Goal: Task Accomplishment & Management: Use online tool/utility

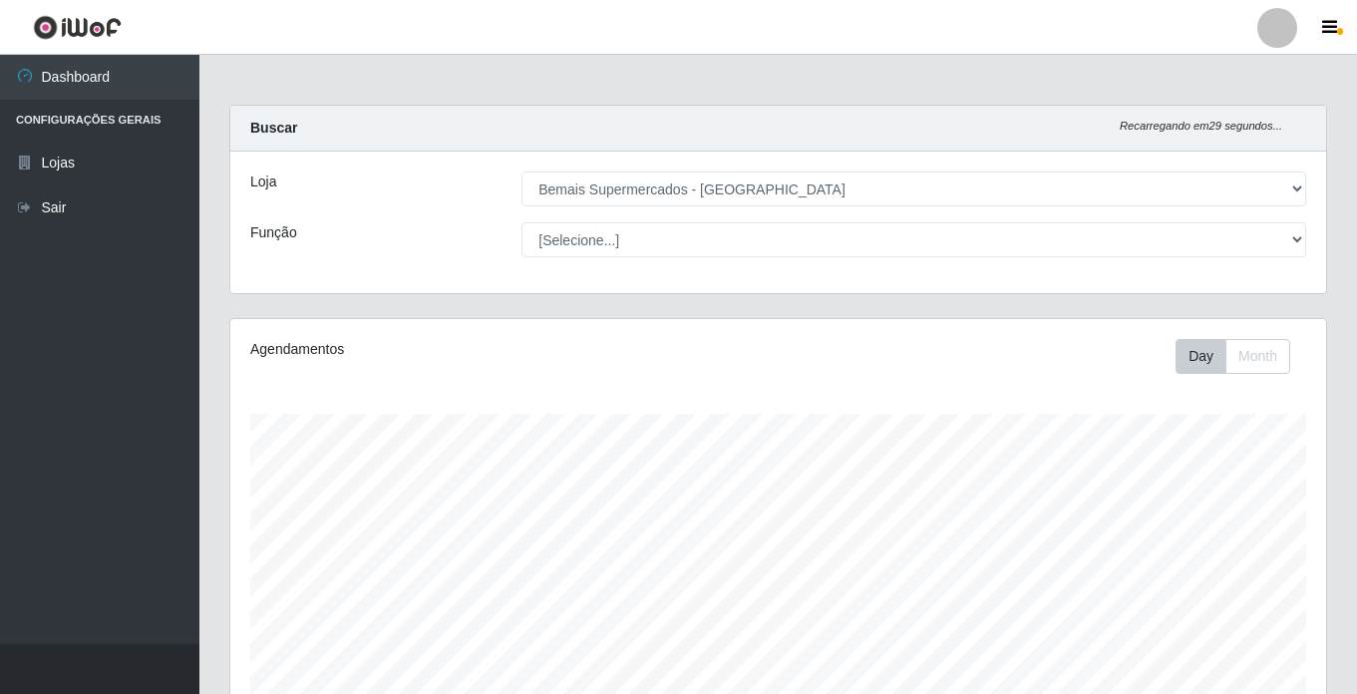
select select "250"
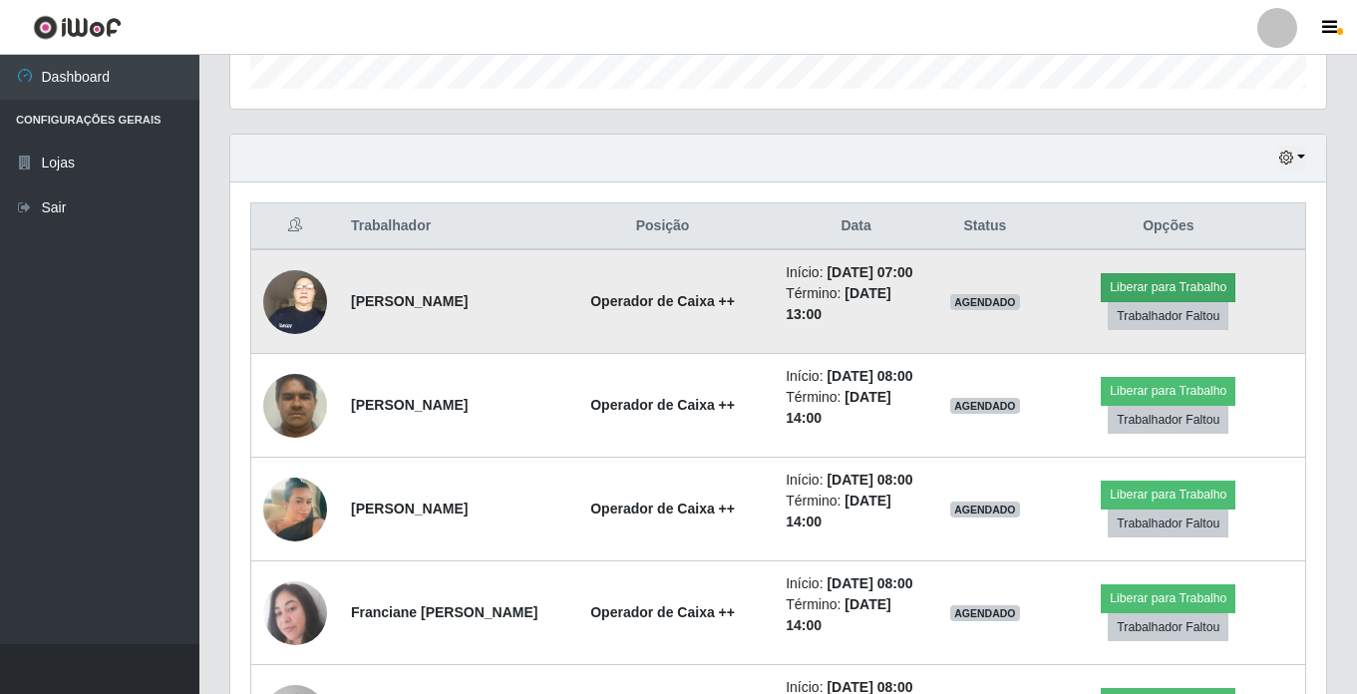
scroll to position [414, 1096]
click at [1162, 293] on button "Liberar para Trabalho" at bounding box center [1168, 287] width 135 height 28
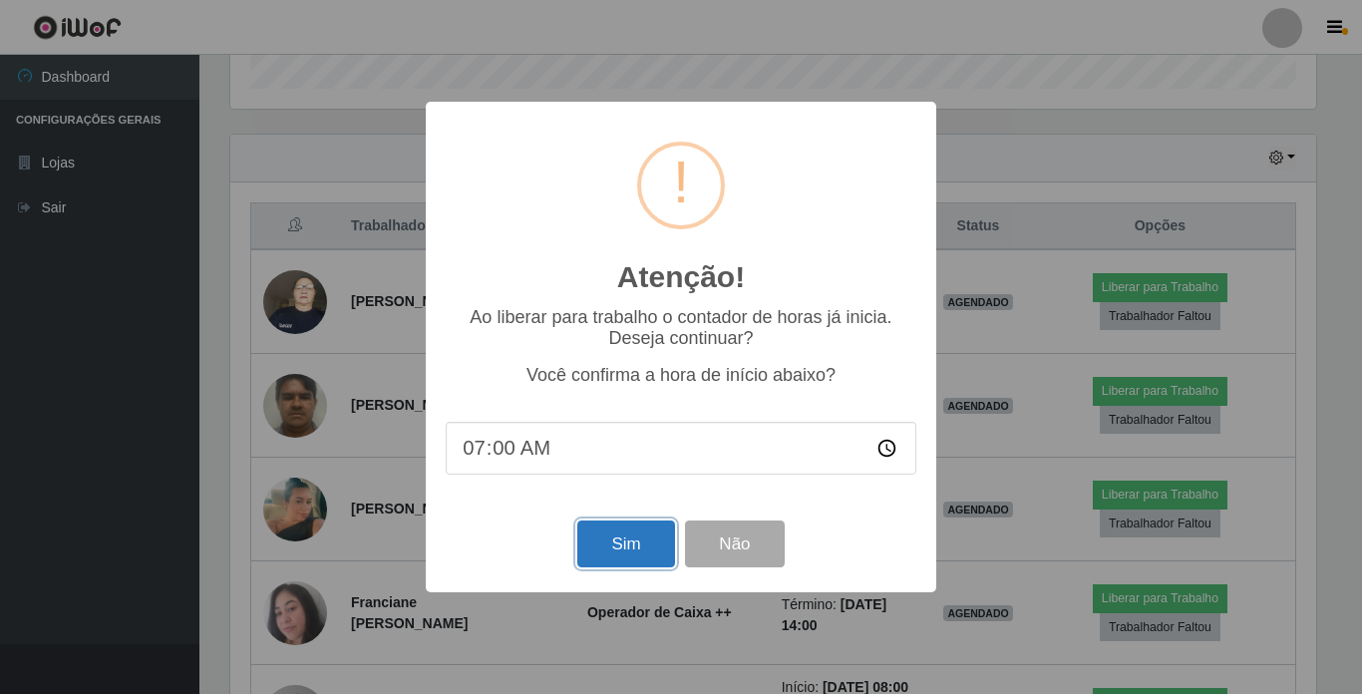
click at [613, 542] on button "Sim" at bounding box center [625, 544] width 97 height 47
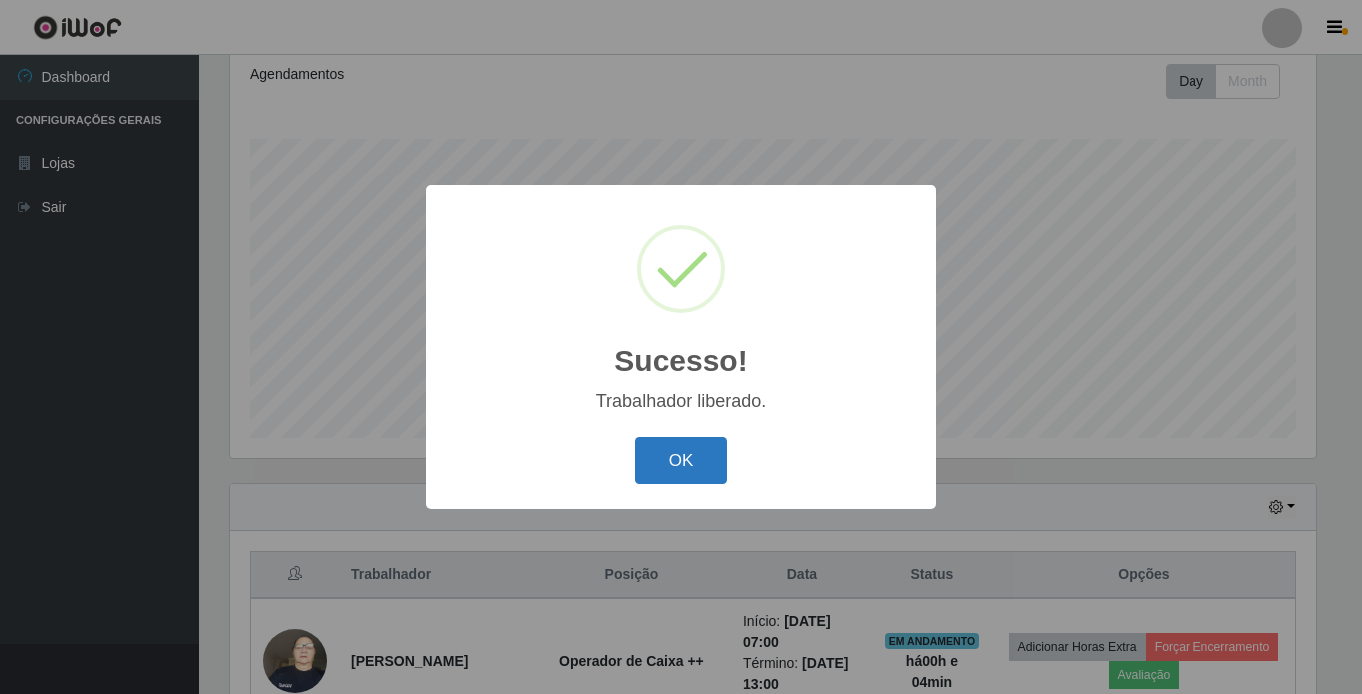
click at [692, 468] on button "OK" at bounding box center [681, 460] width 93 height 47
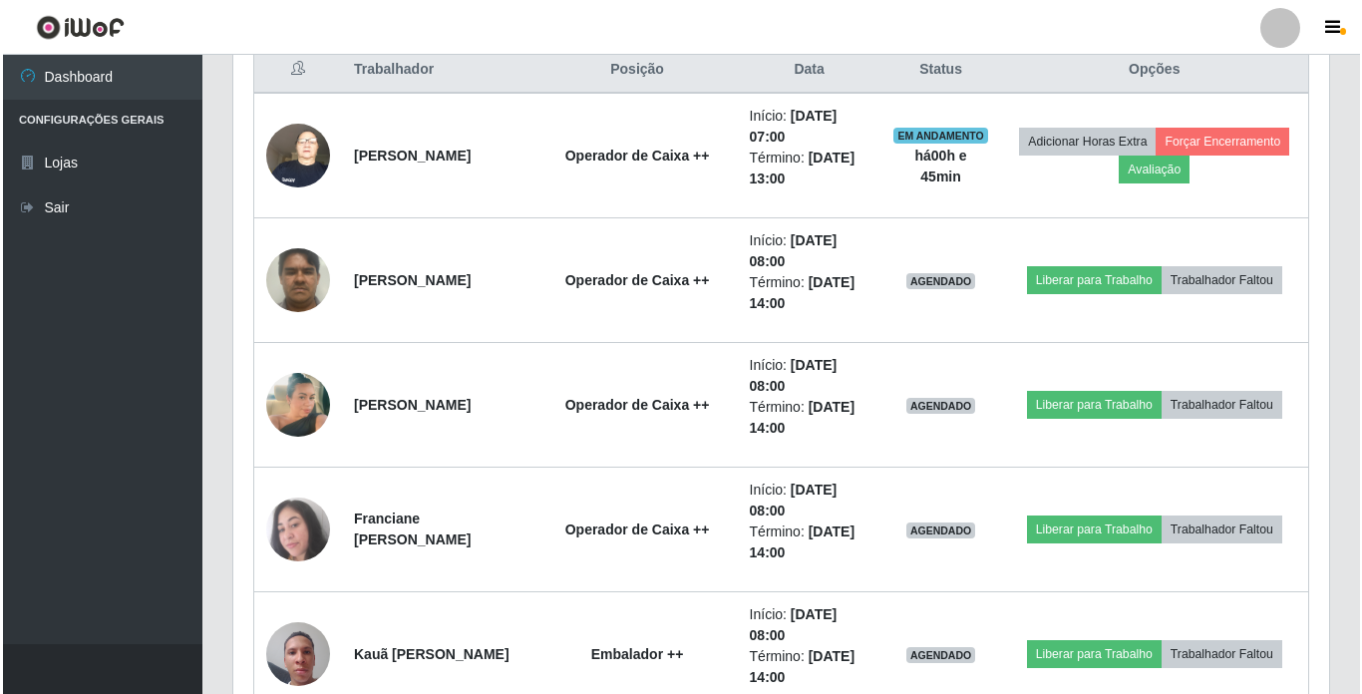
scroll to position [774, 0]
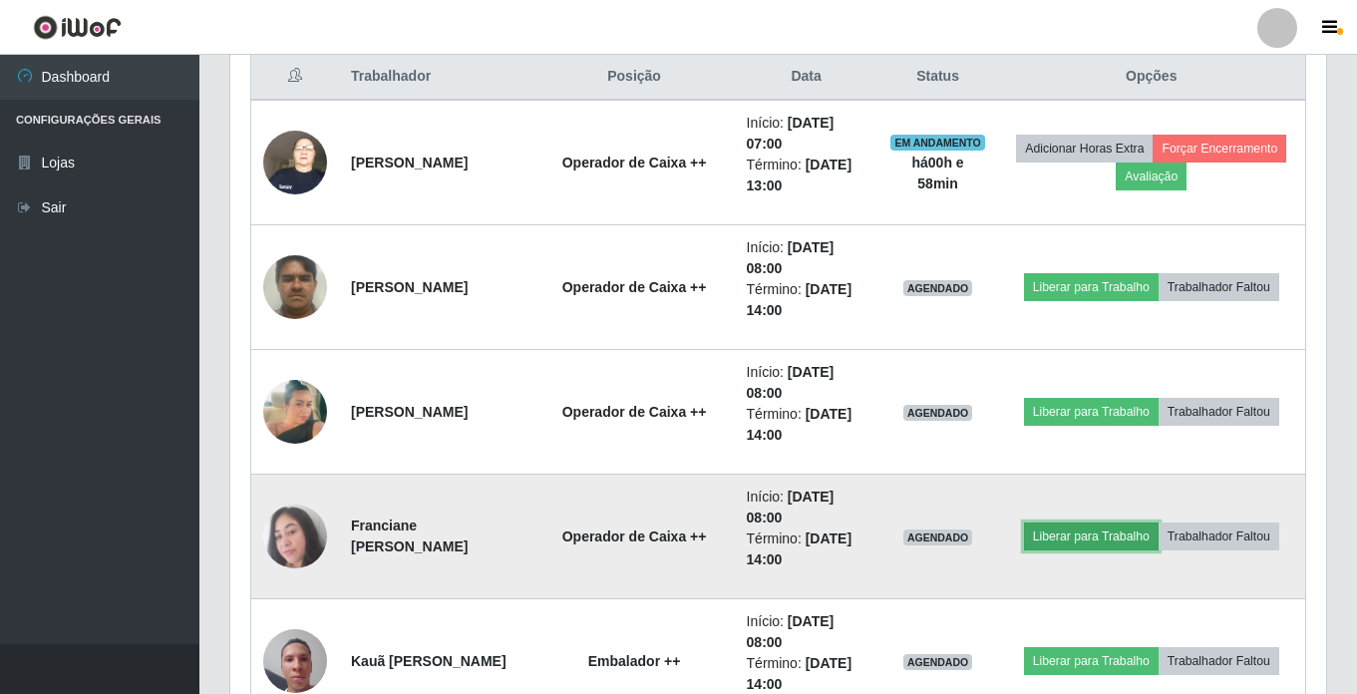
click at [1068, 526] on button "Liberar para Trabalho" at bounding box center [1091, 537] width 135 height 28
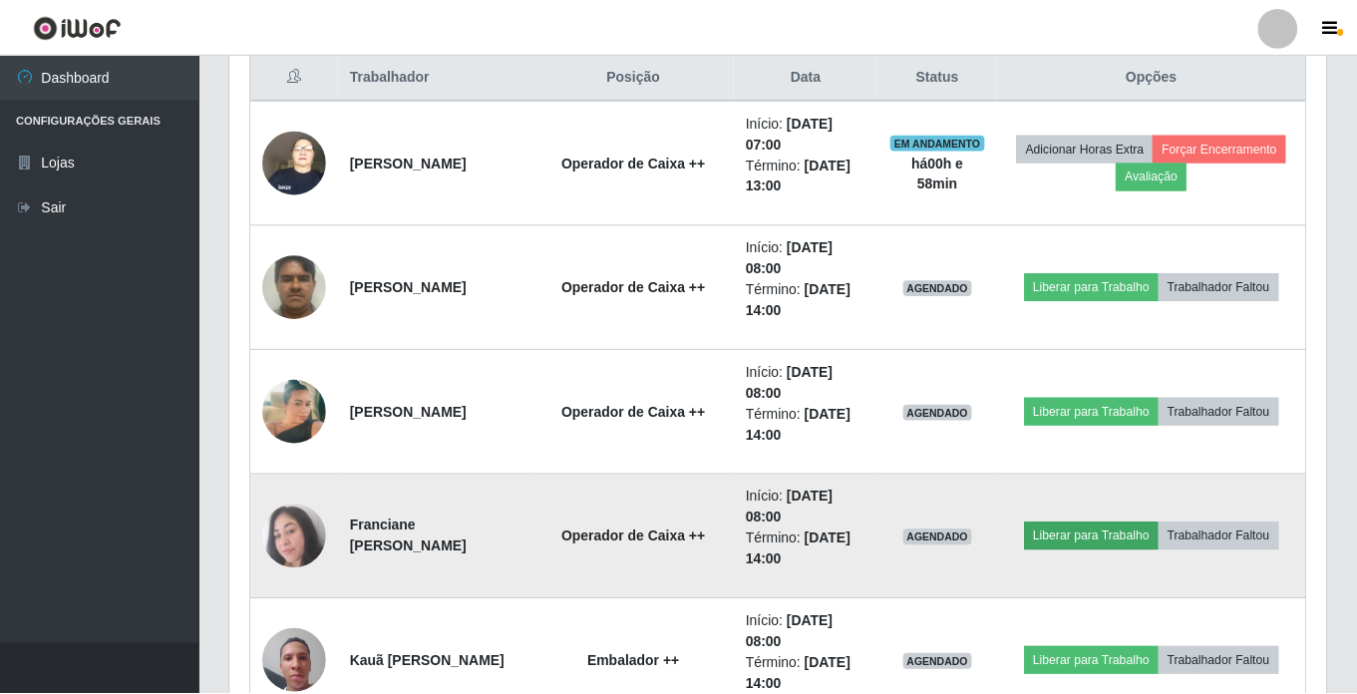
scroll to position [414, 1086]
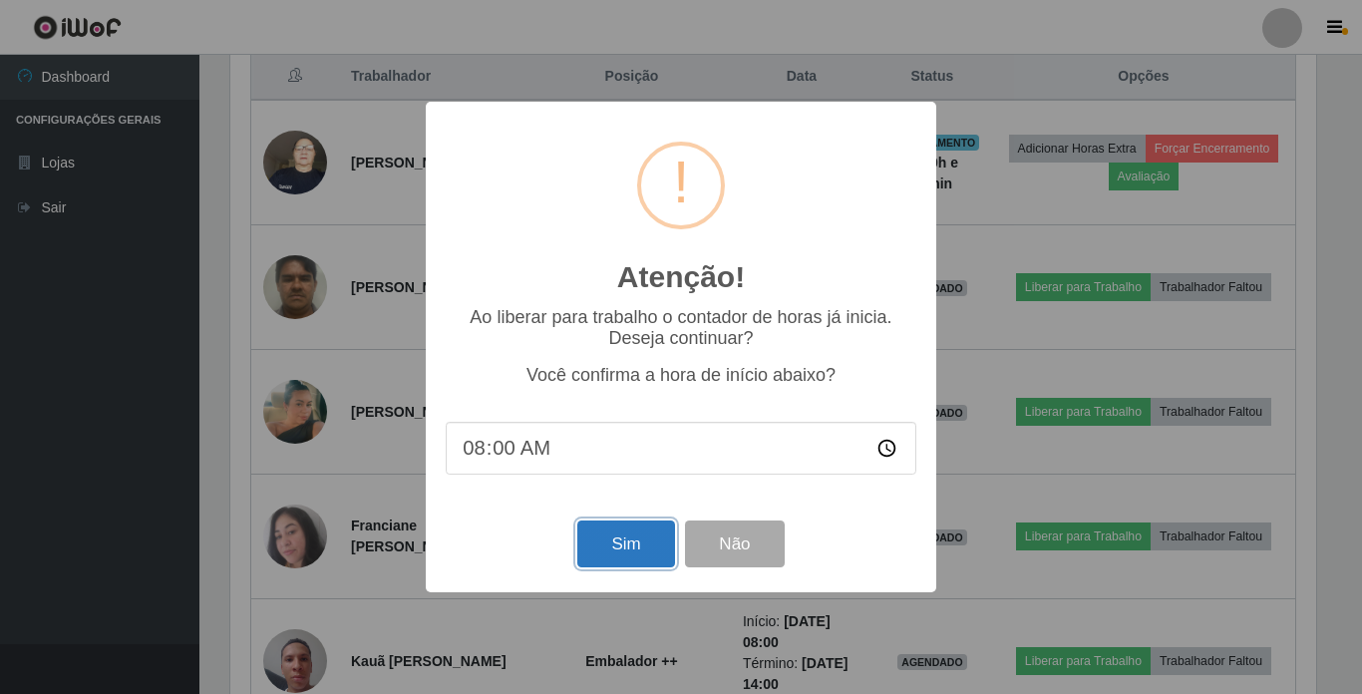
click at [609, 543] on button "Sim" at bounding box center [625, 544] width 97 height 47
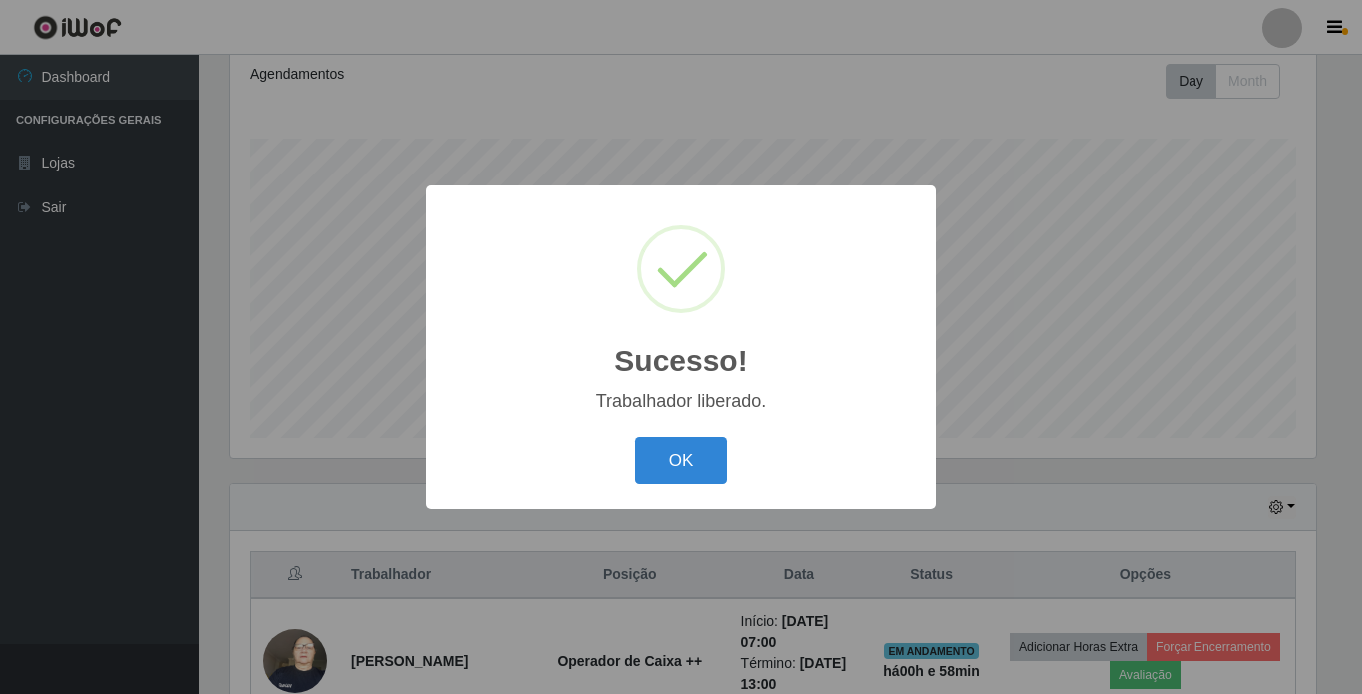
click at [635, 437] on button "OK" at bounding box center [681, 460] width 93 height 47
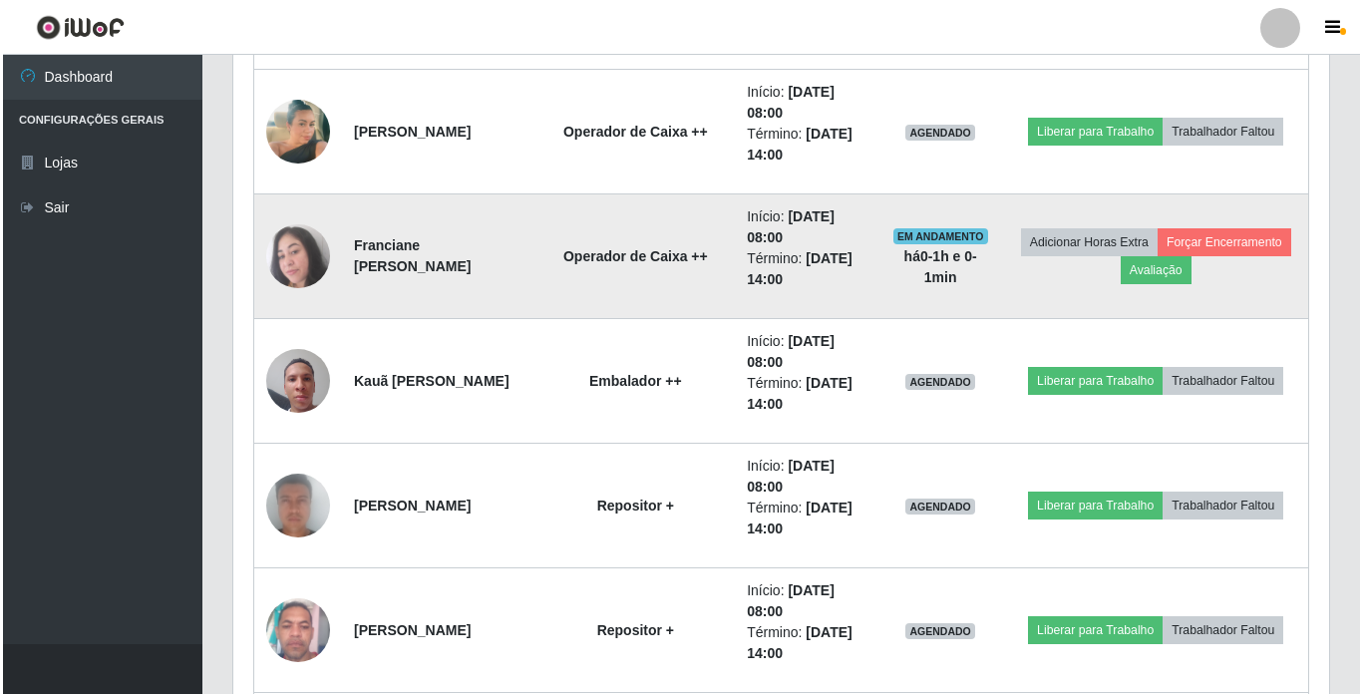
scroll to position [1073, 0]
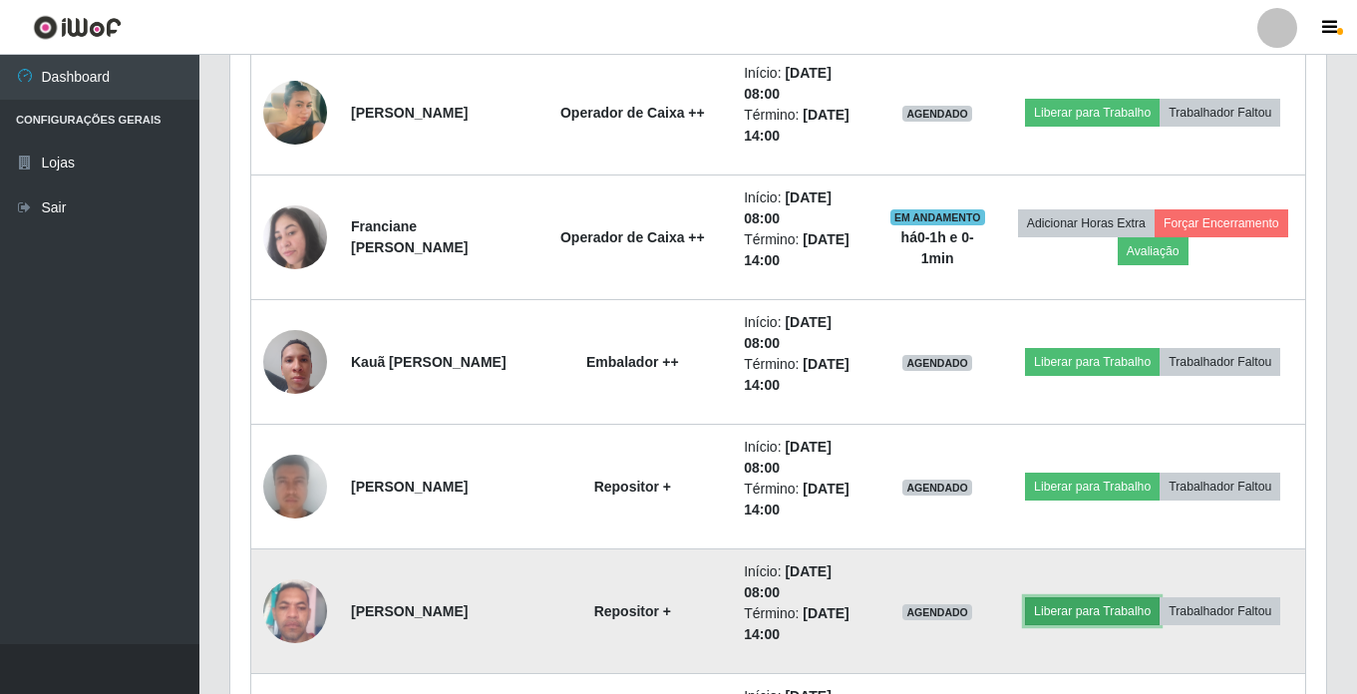
click at [1100, 610] on button "Liberar para Trabalho" at bounding box center [1092, 611] width 135 height 28
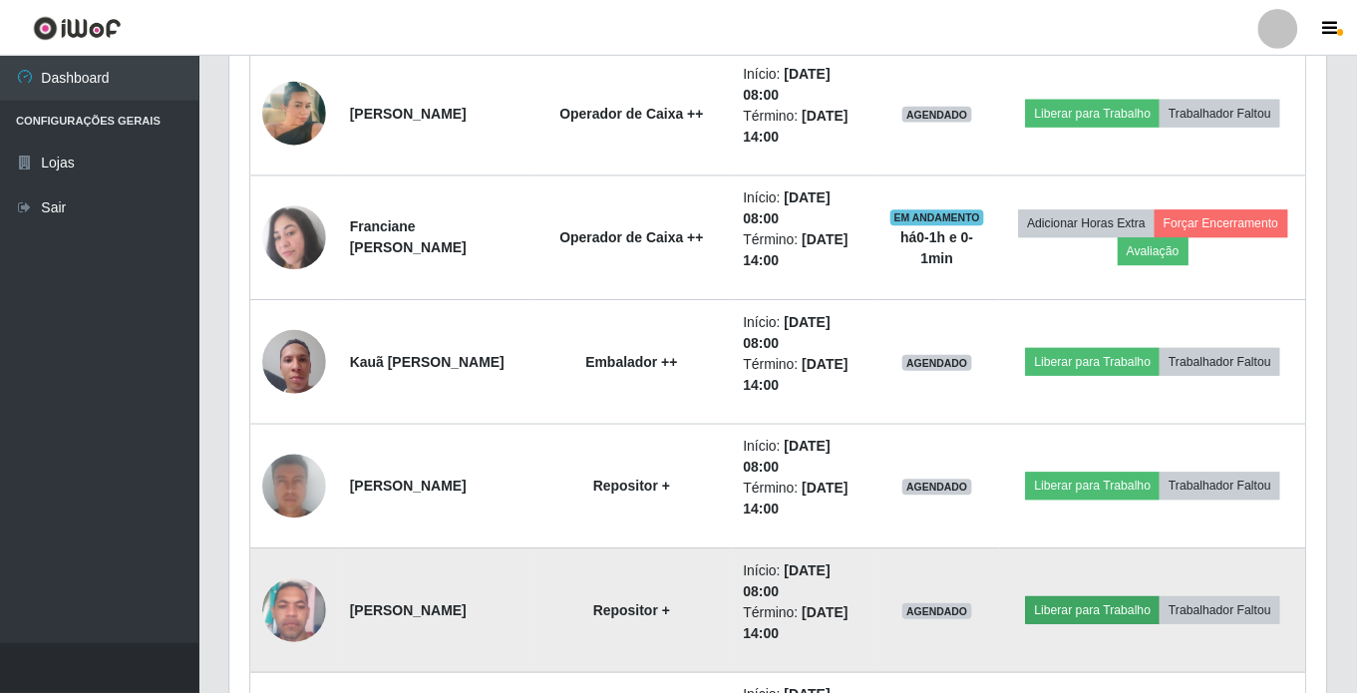
scroll to position [414, 1086]
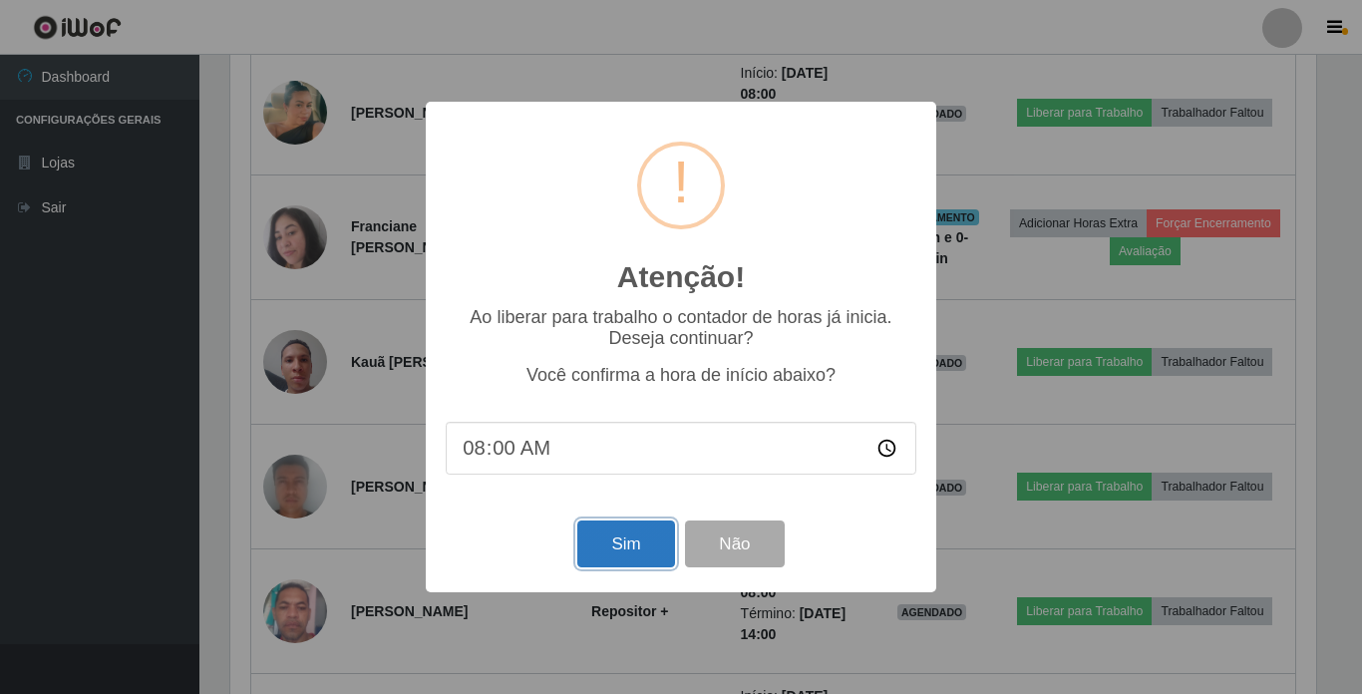
click at [615, 539] on button "Sim" at bounding box center [625, 544] width 97 height 47
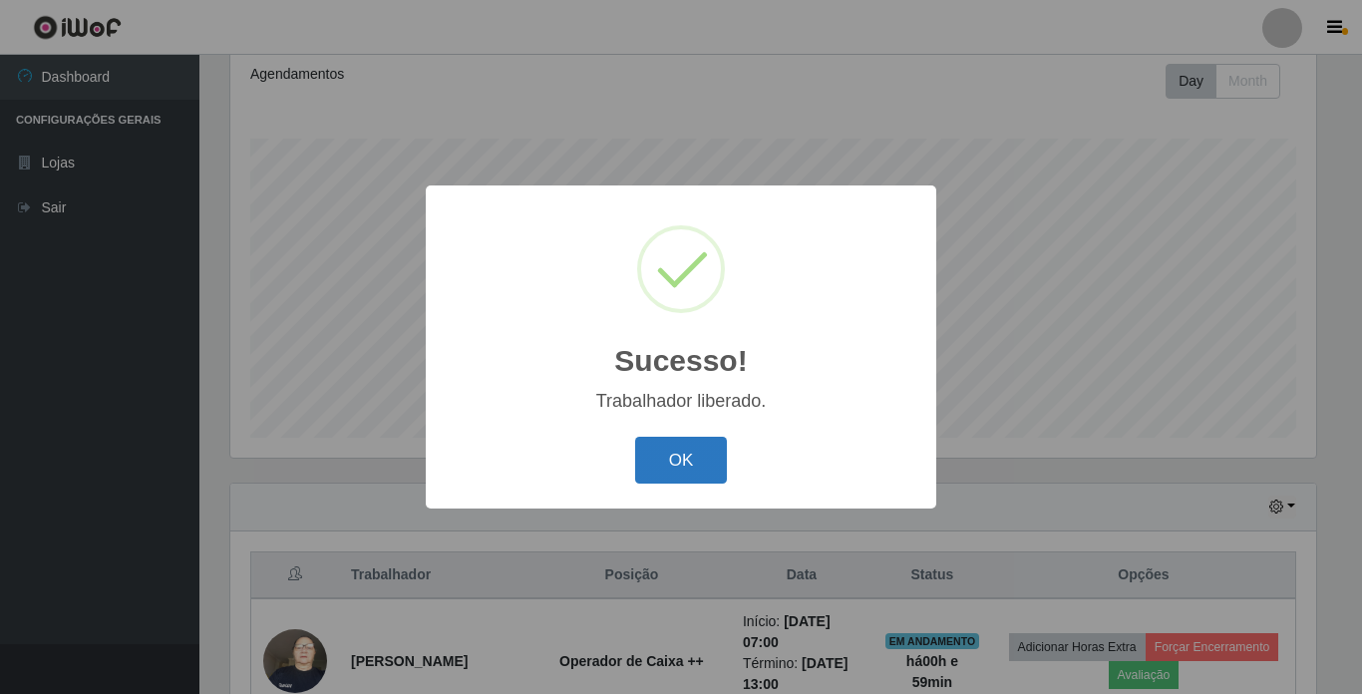
click at [675, 455] on button "OK" at bounding box center [681, 460] width 93 height 47
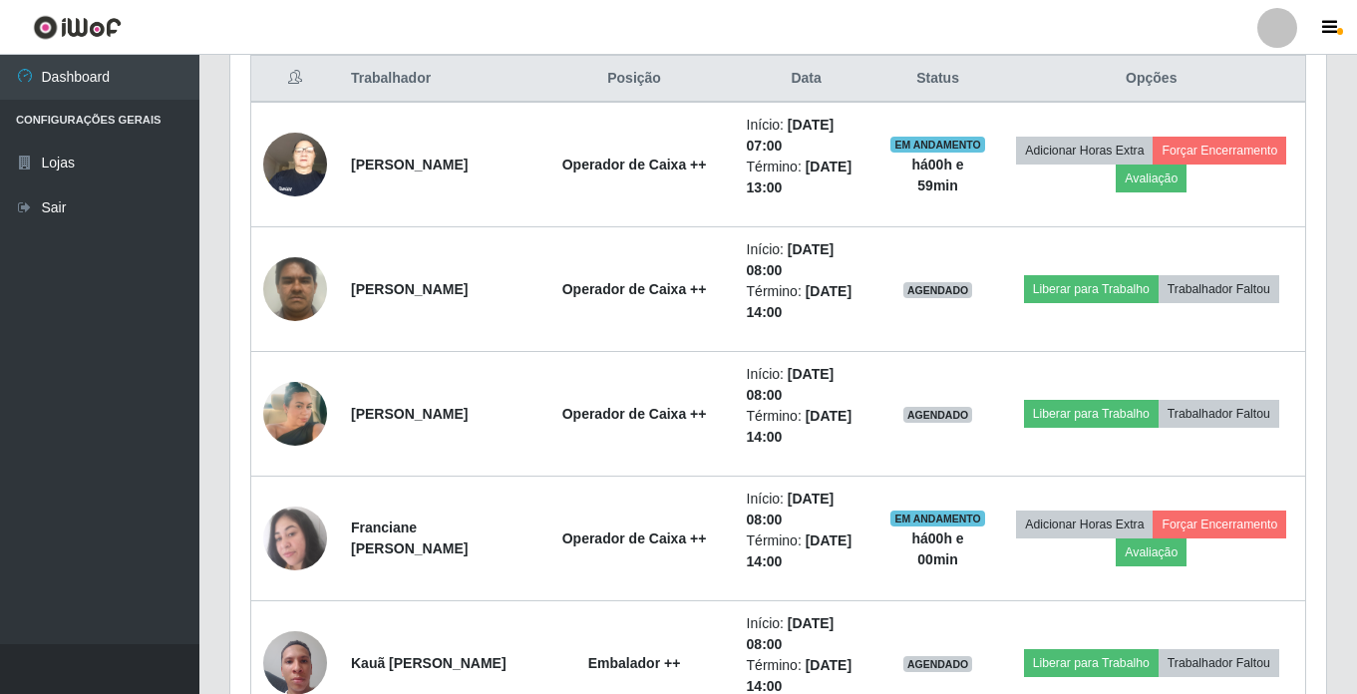
scroll to position [774, 0]
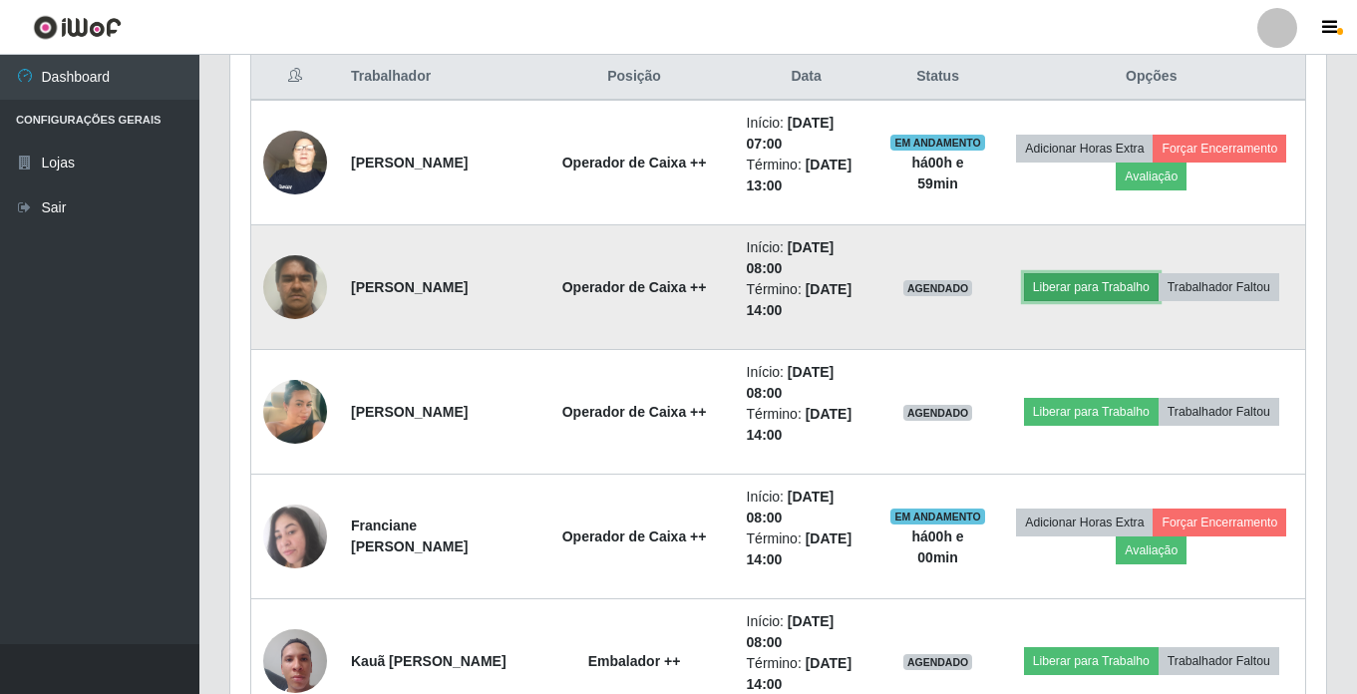
click at [1110, 281] on button "Liberar para Trabalho" at bounding box center [1091, 287] width 135 height 28
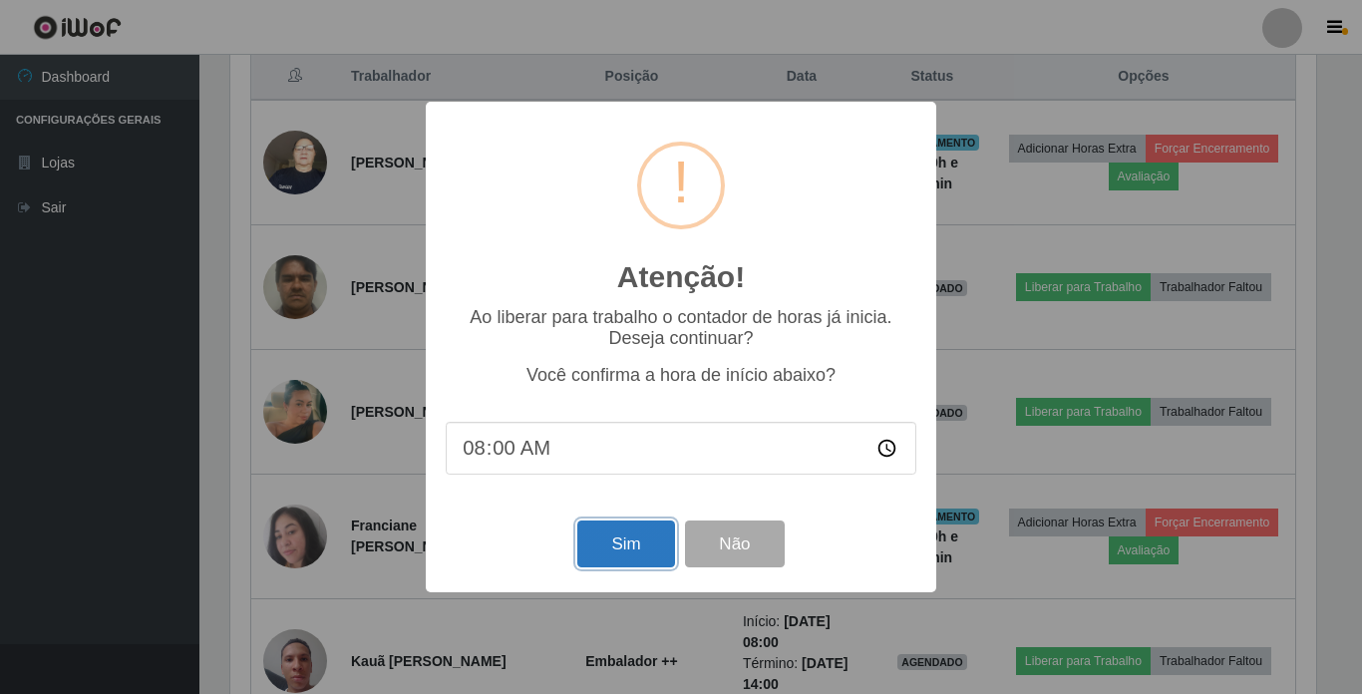
click at [632, 541] on button "Sim" at bounding box center [625, 544] width 97 height 47
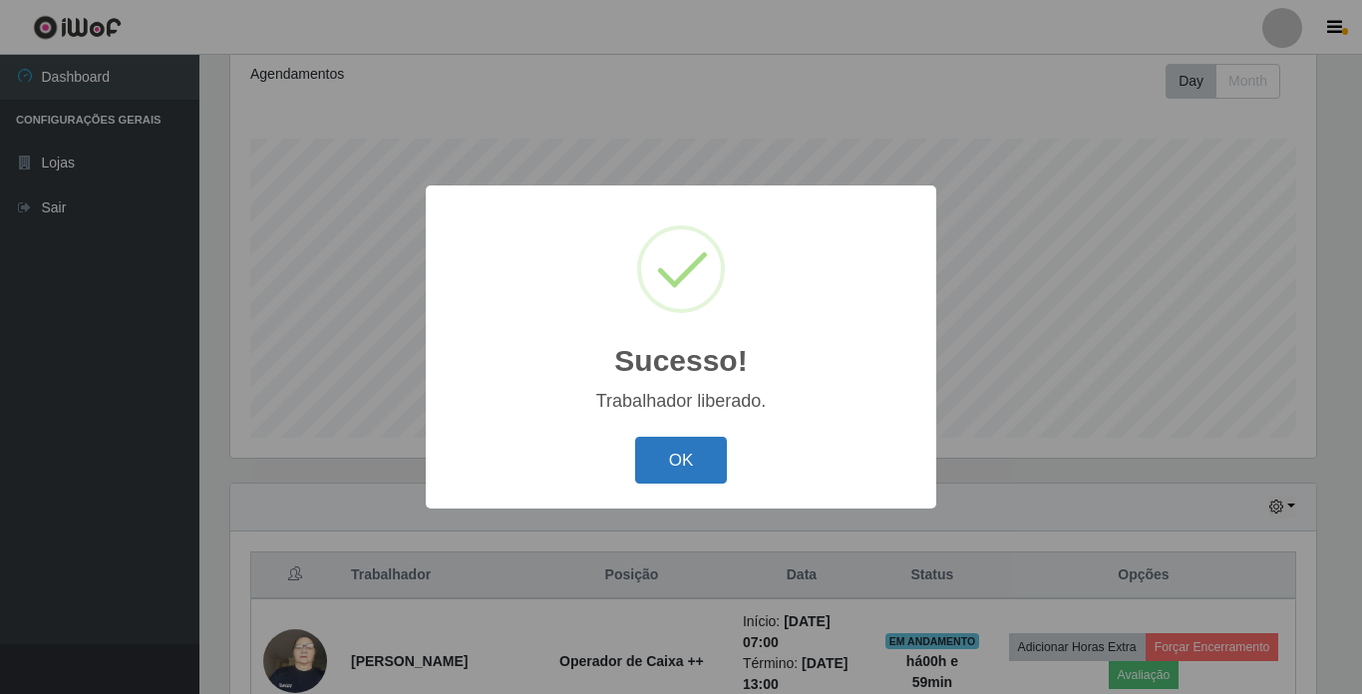
click at [672, 449] on button "OK" at bounding box center [681, 460] width 93 height 47
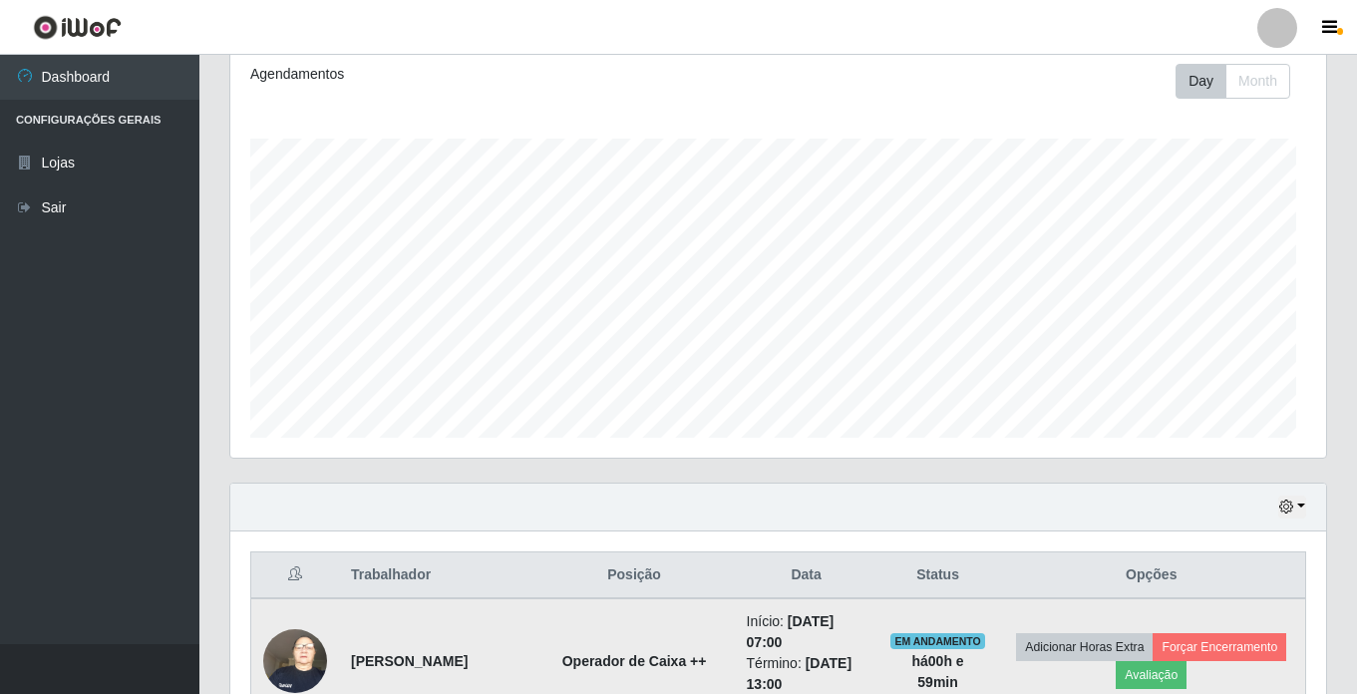
scroll to position [0, 0]
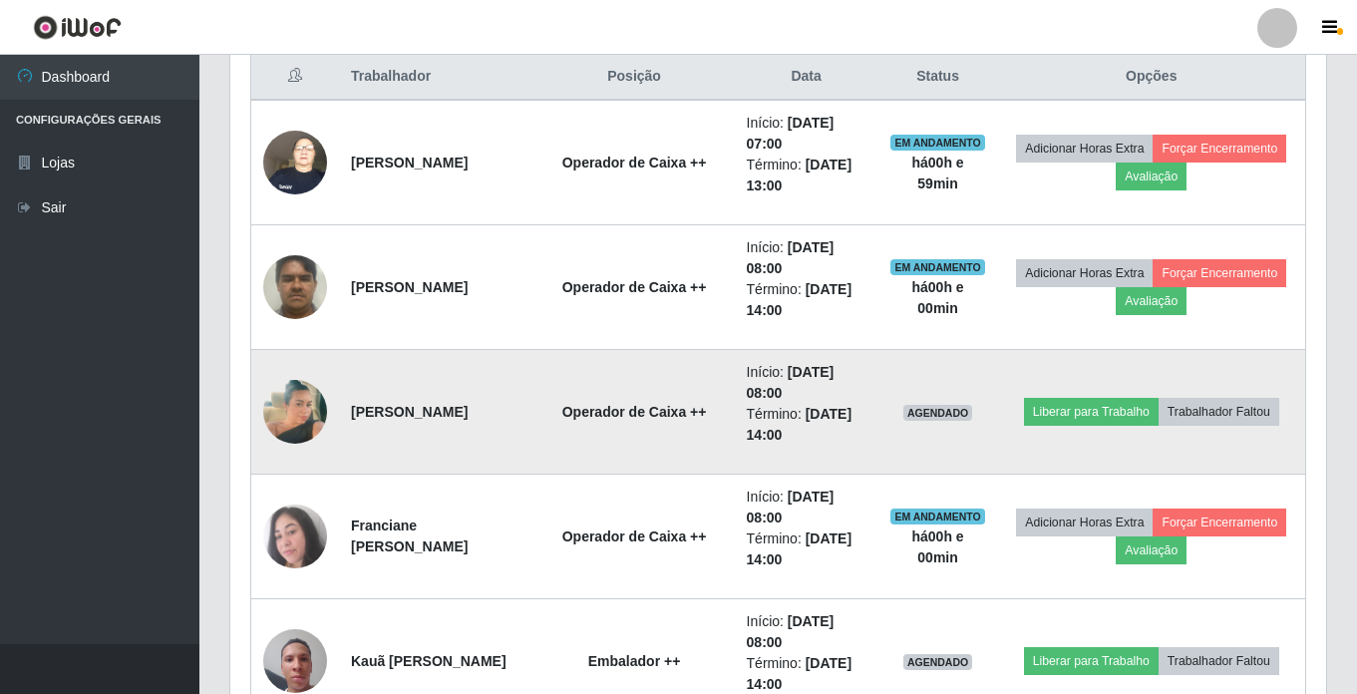
click at [313, 403] on img at bounding box center [295, 412] width 64 height 114
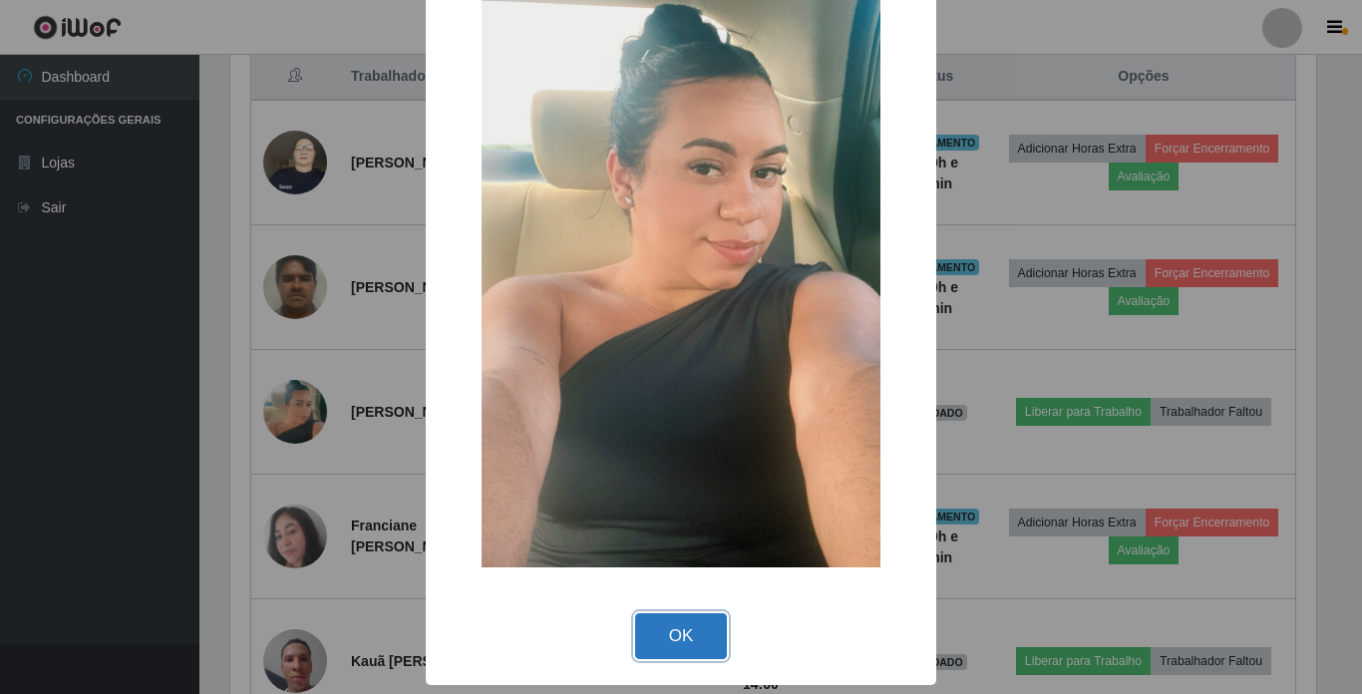
click at [689, 628] on button "OK" at bounding box center [681, 636] width 93 height 47
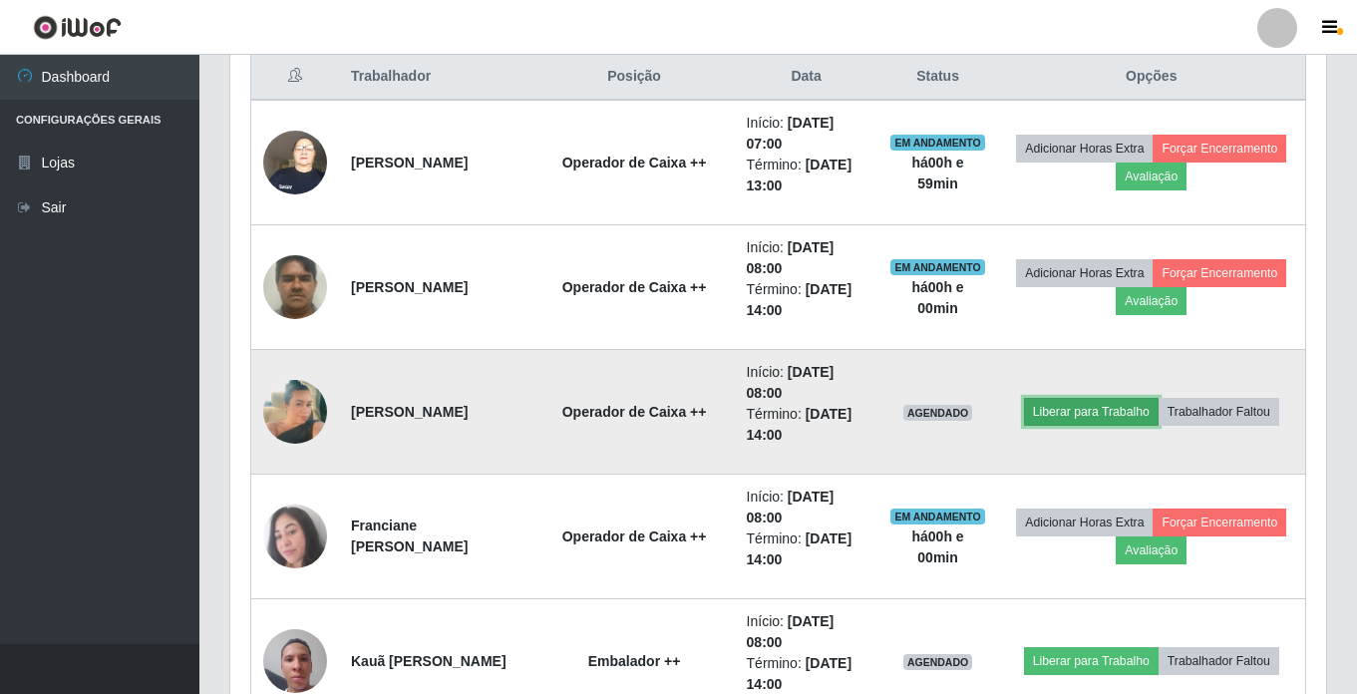
click at [1089, 407] on button "Liberar para Trabalho" at bounding box center [1091, 412] width 135 height 28
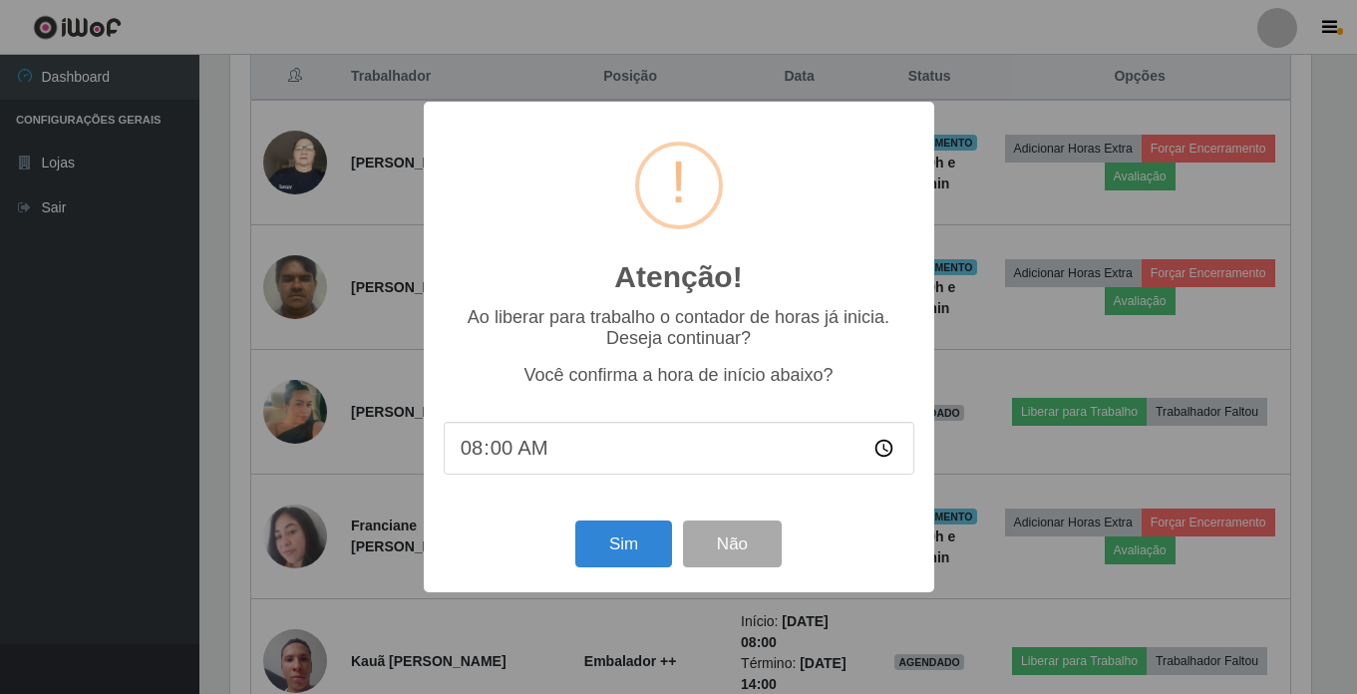
scroll to position [414, 1086]
click at [605, 527] on button "Sim" at bounding box center [625, 544] width 97 height 47
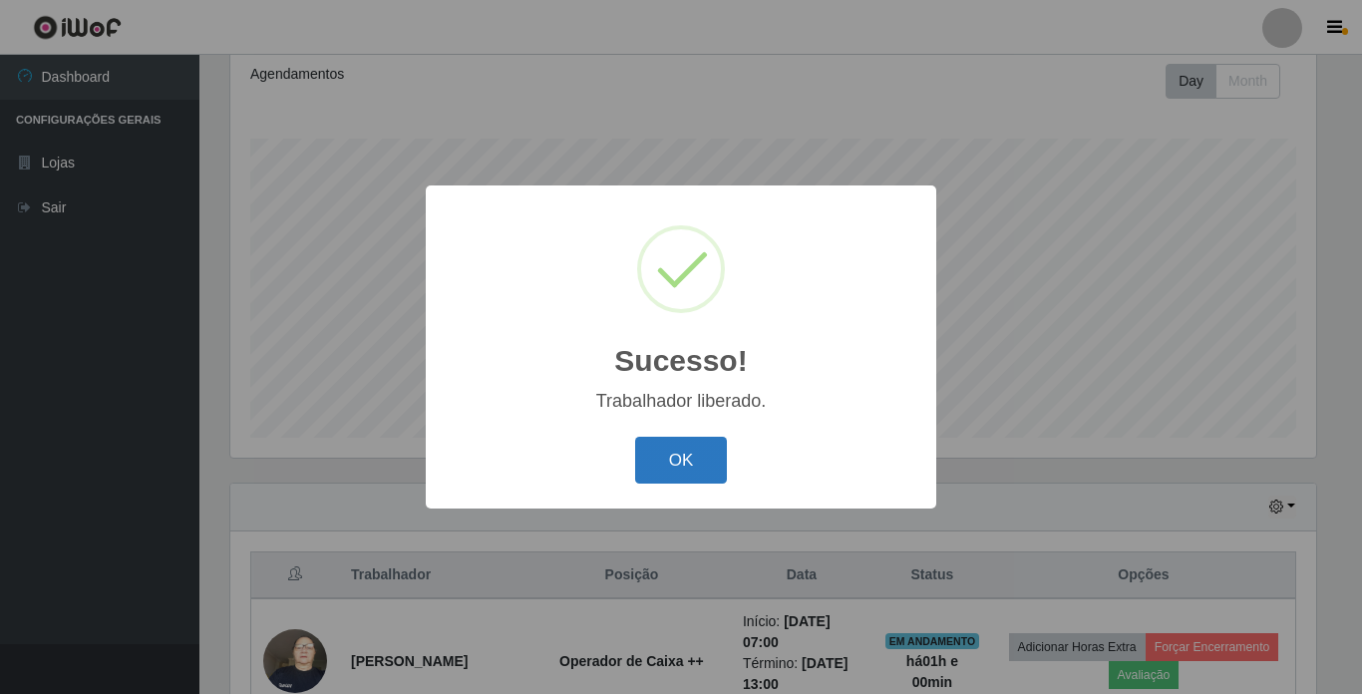
click at [673, 452] on button "OK" at bounding box center [681, 460] width 93 height 47
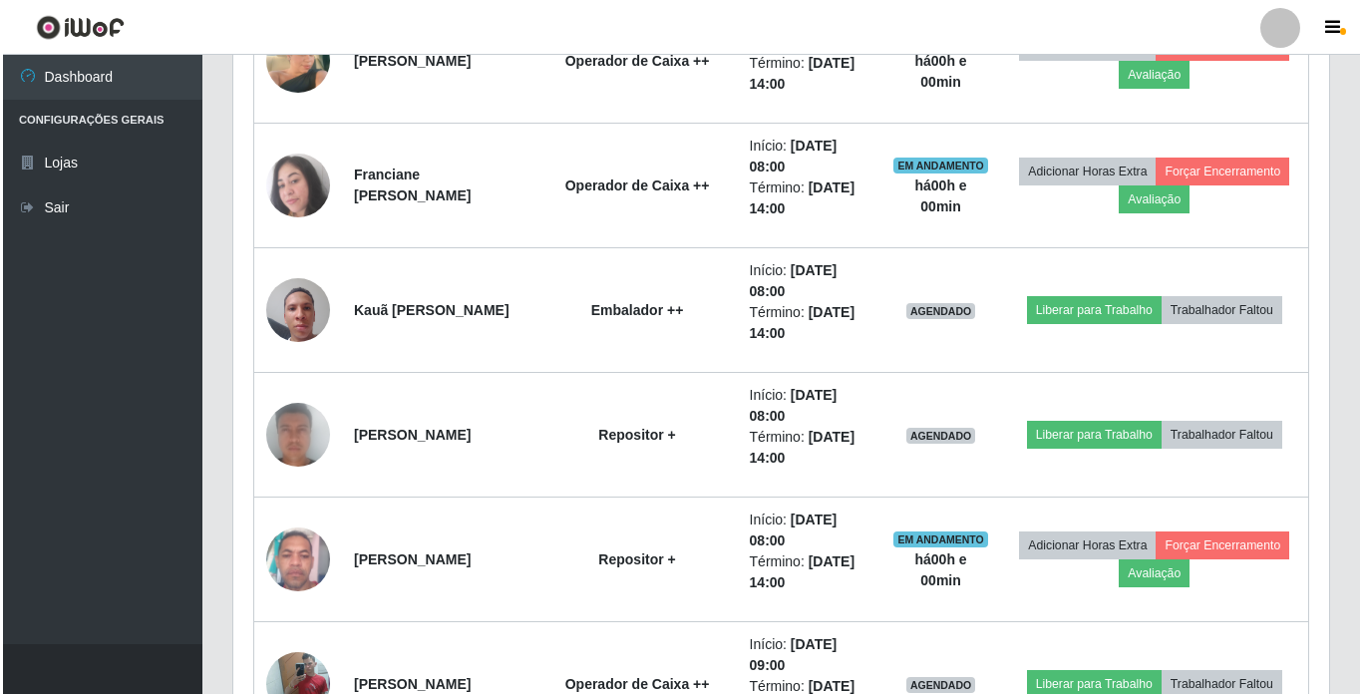
scroll to position [1123, 0]
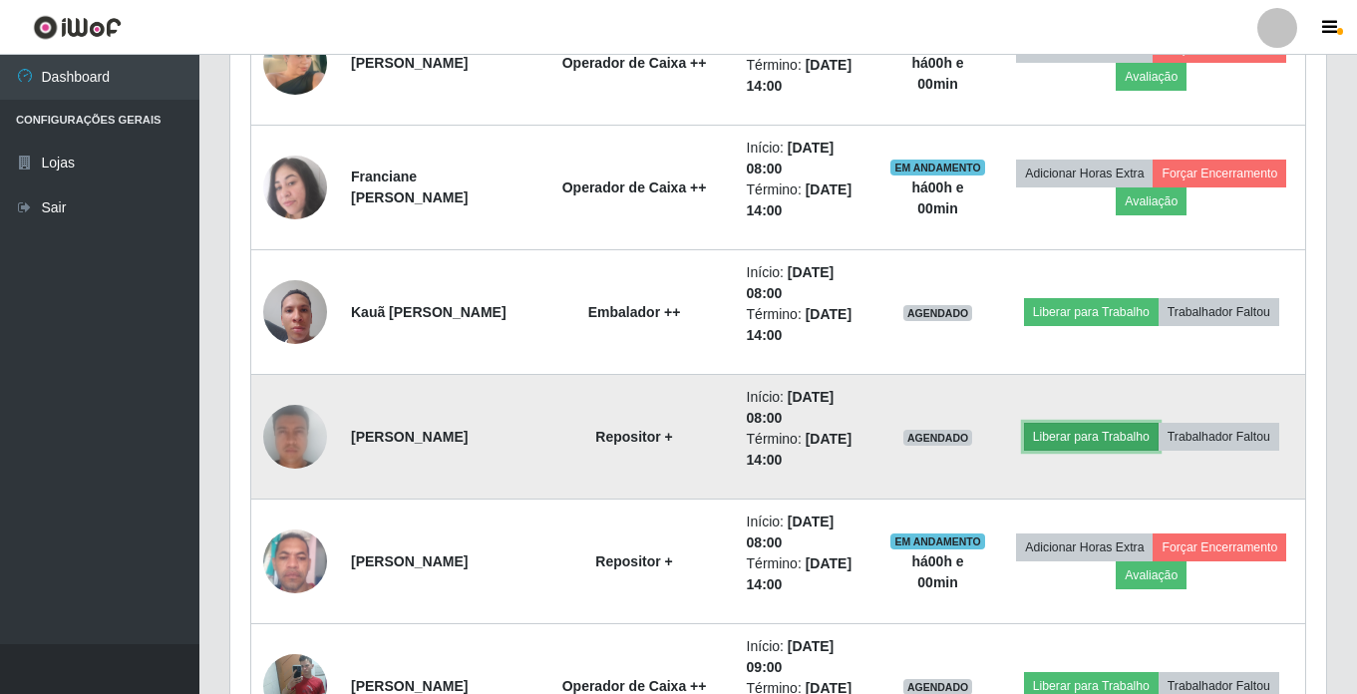
click at [1119, 443] on button "Liberar para Trabalho" at bounding box center [1091, 437] width 135 height 28
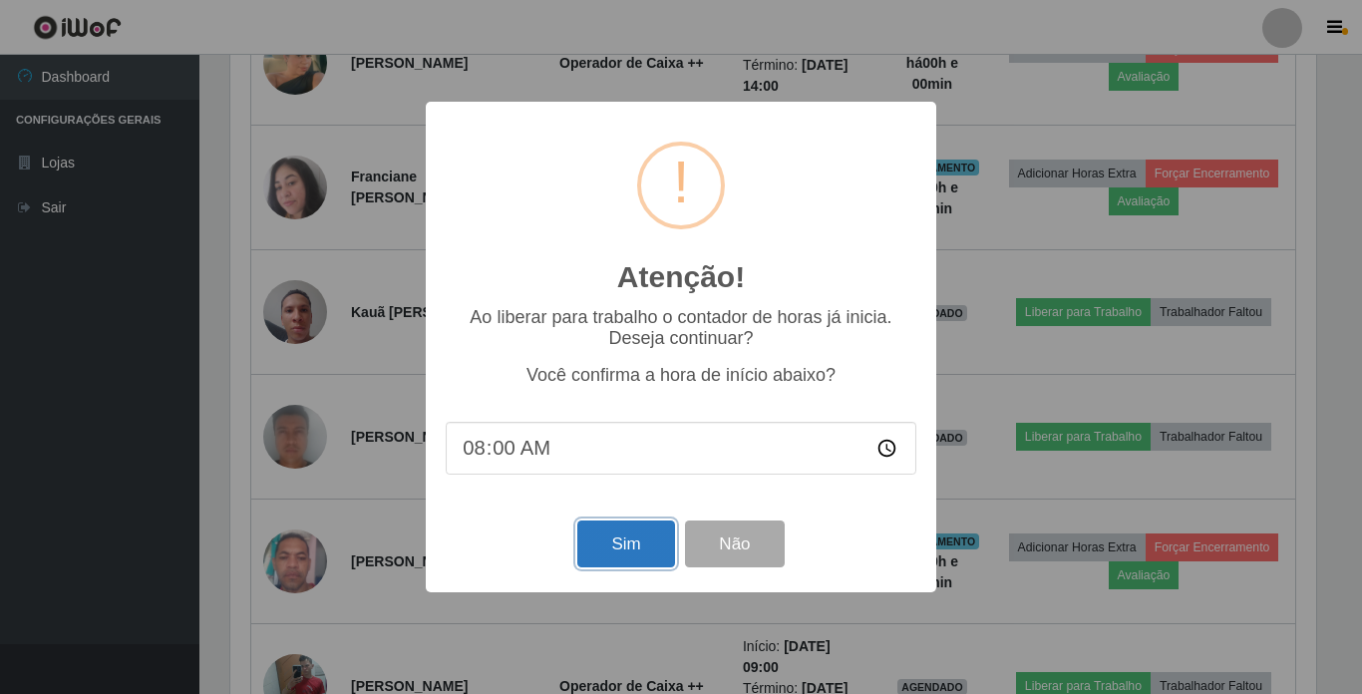
click at [633, 543] on button "Sim" at bounding box center [625, 544] width 97 height 47
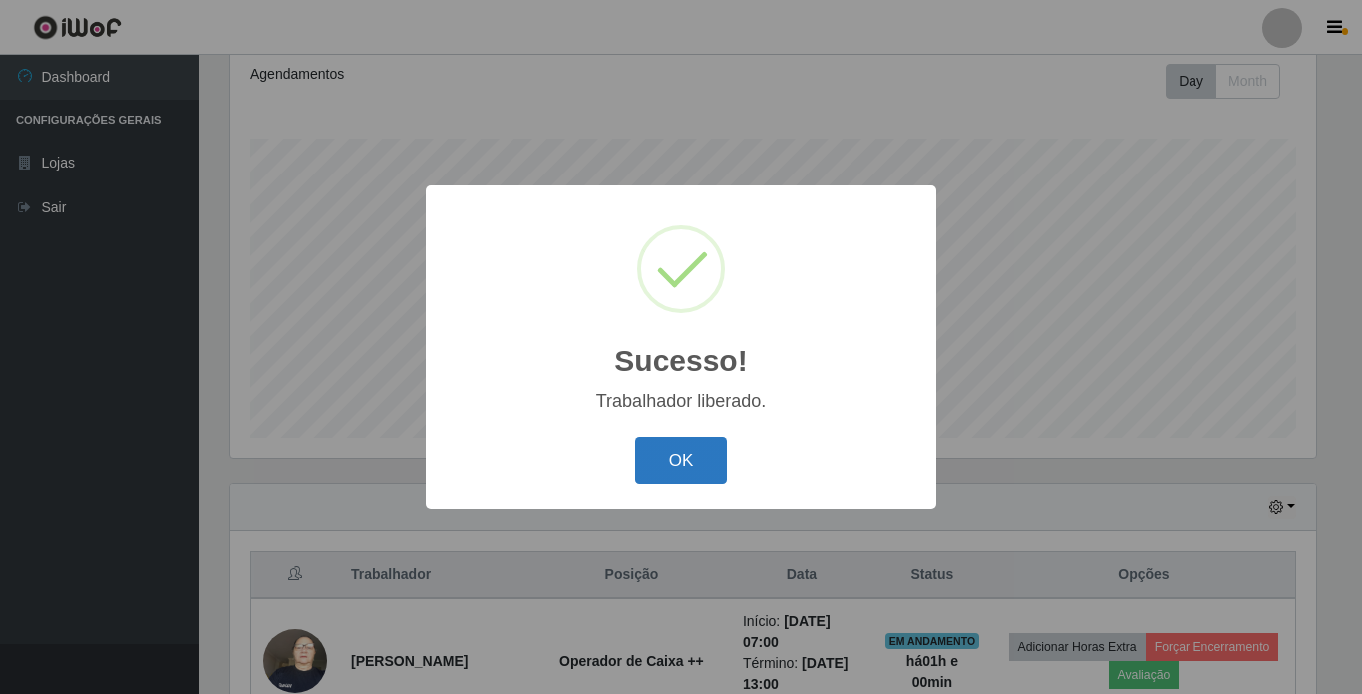
click at [661, 466] on button "OK" at bounding box center [681, 460] width 93 height 47
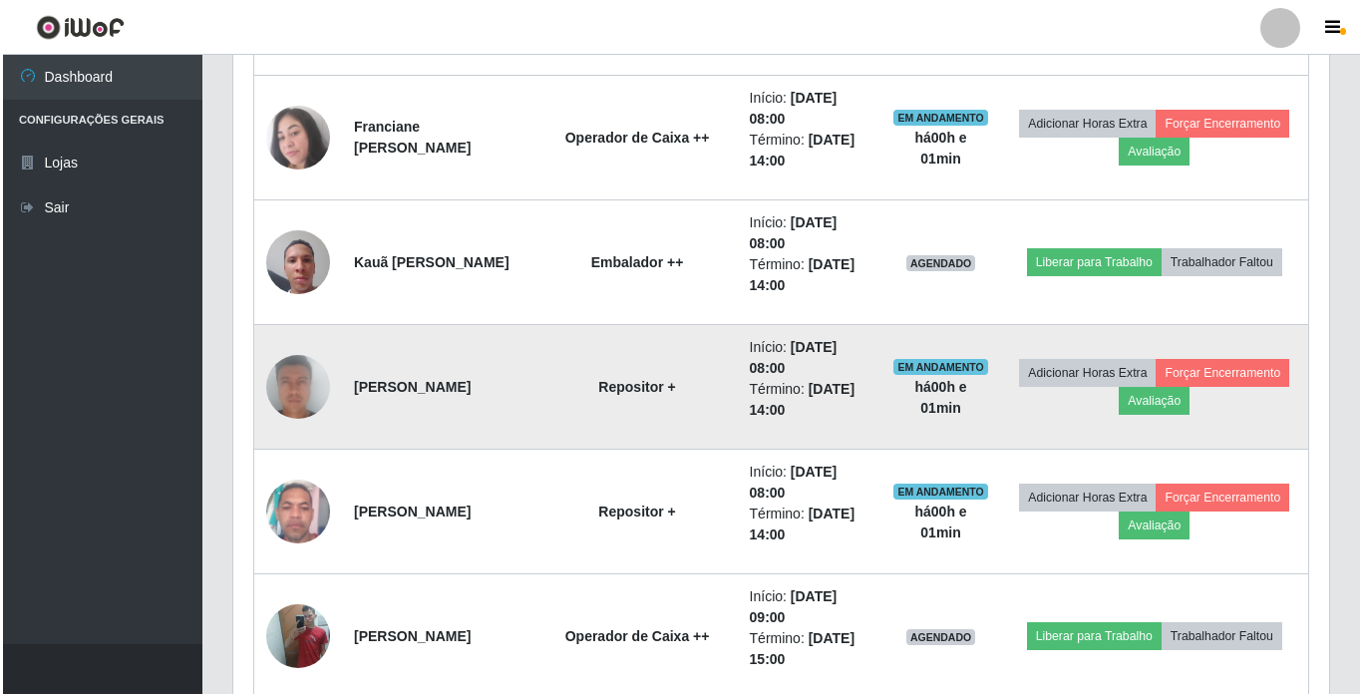
scroll to position [1073, 0]
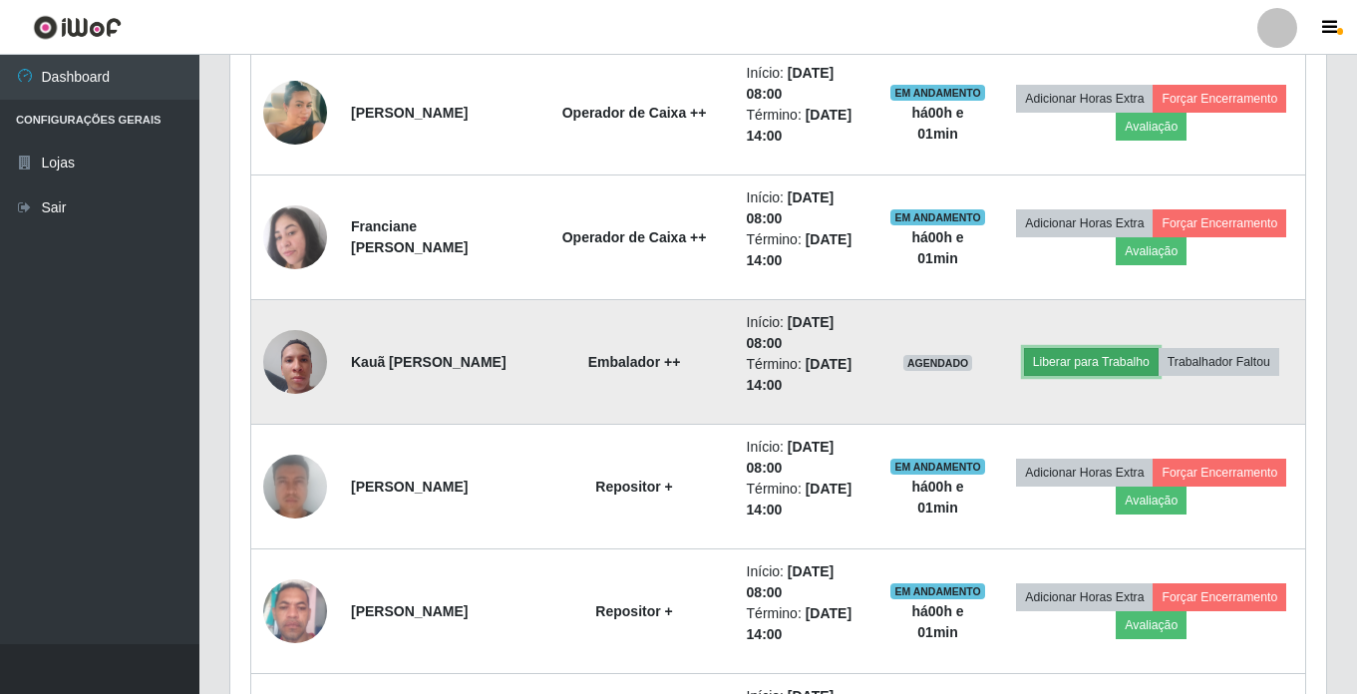
click at [1098, 361] on button "Liberar para Trabalho" at bounding box center [1091, 362] width 135 height 28
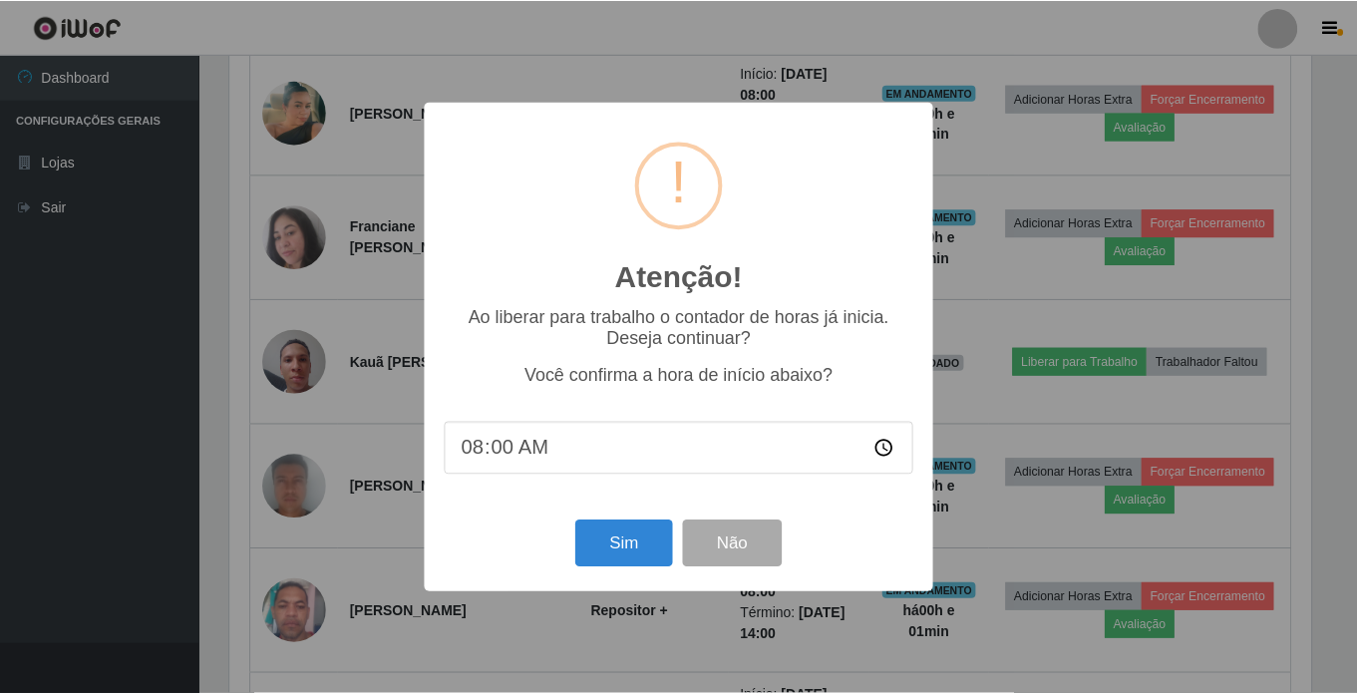
scroll to position [414, 1086]
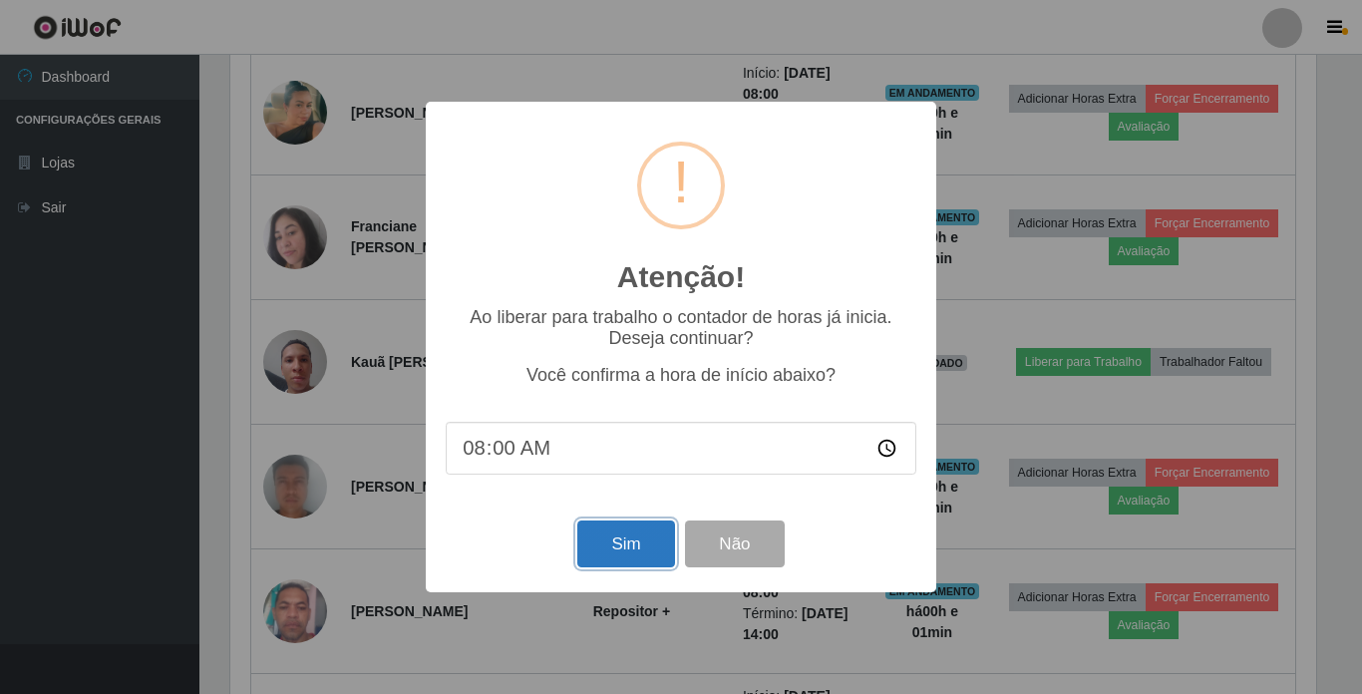
click at [608, 536] on button "Sim" at bounding box center [625, 544] width 97 height 47
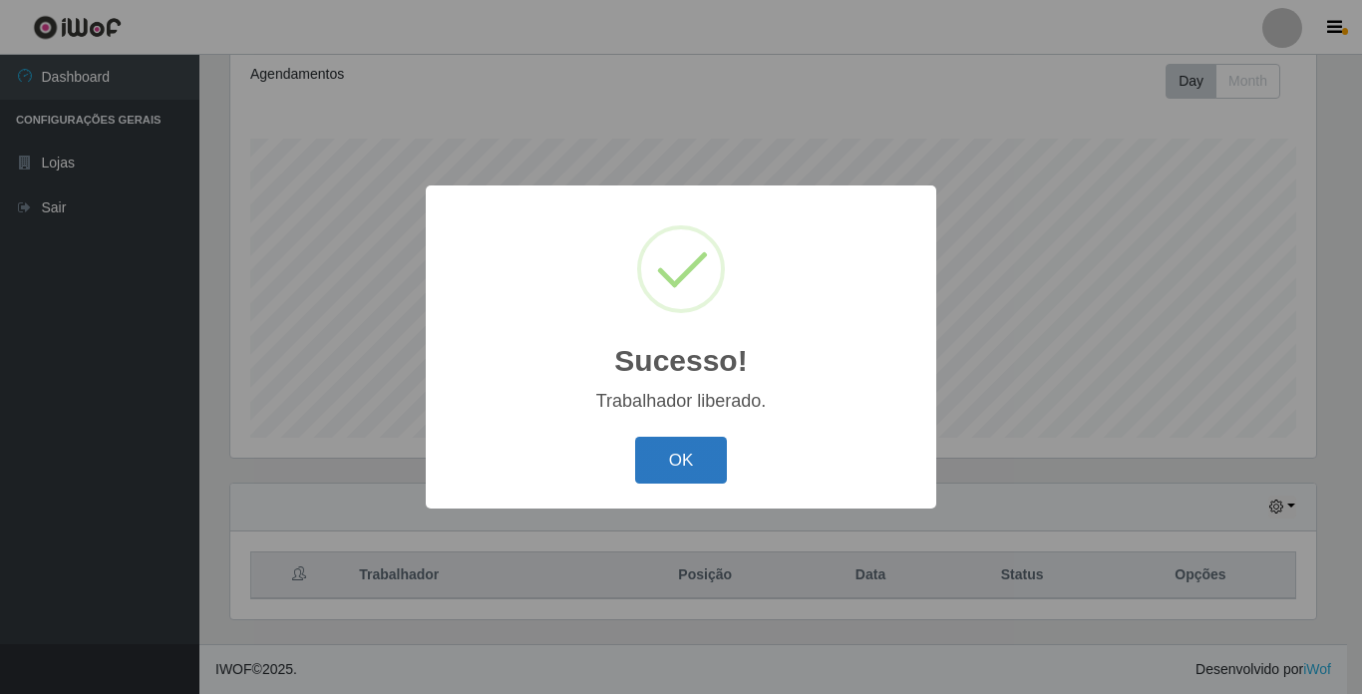
click at [651, 461] on button "OK" at bounding box center [681, 460] width 93 height 47
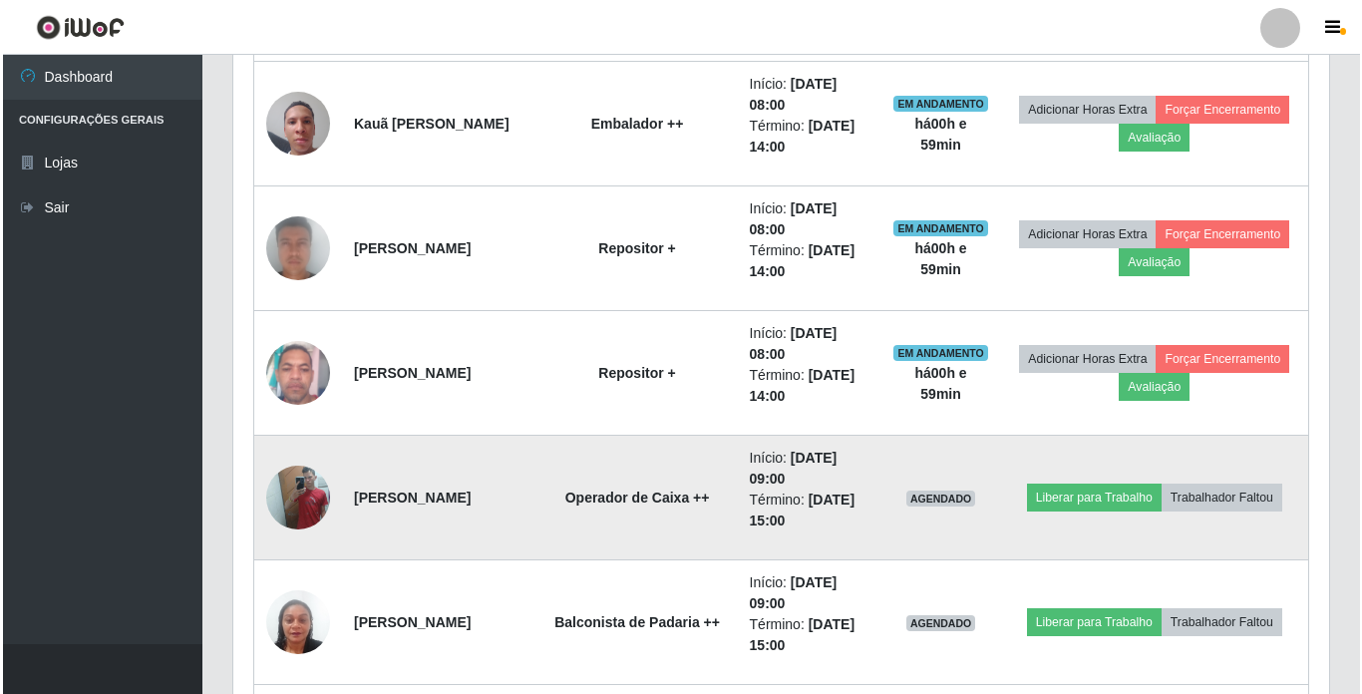
scroll to position [1422, 0]
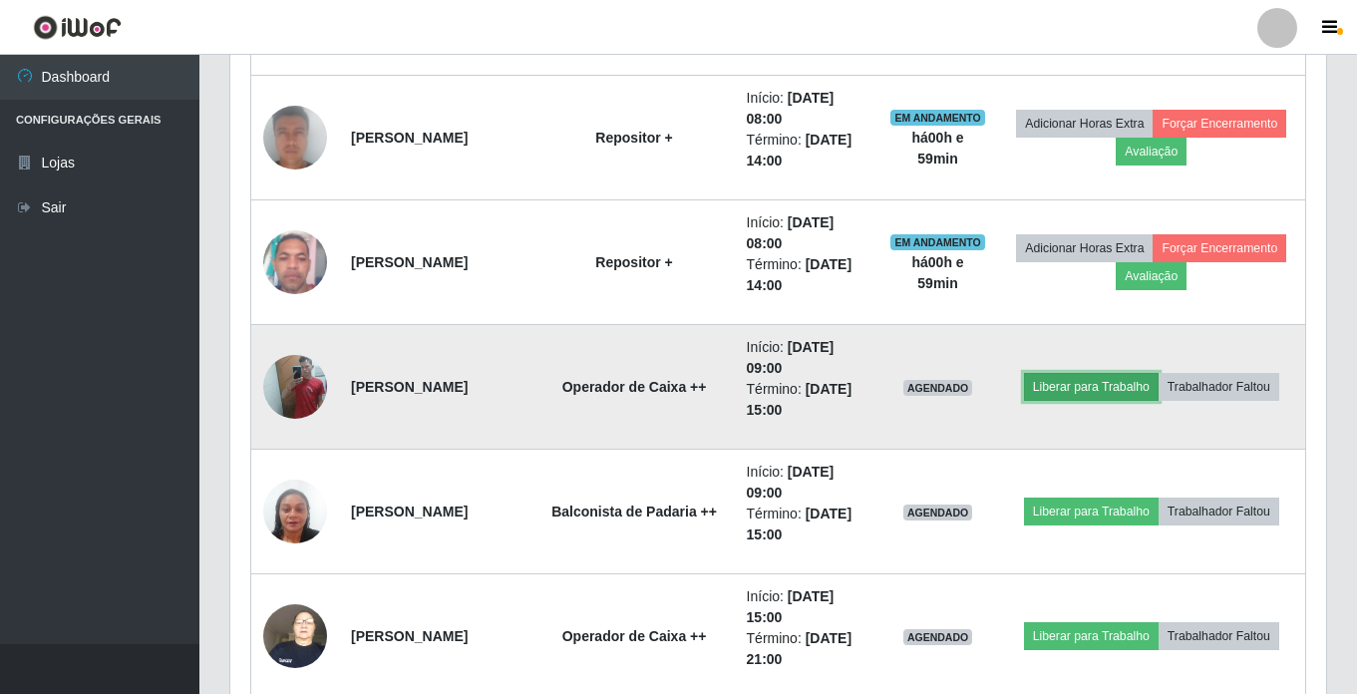
click at [1045, 376] on button "Liberar para Trabalho" at bounding box center [1091, 387] width 135 height 28
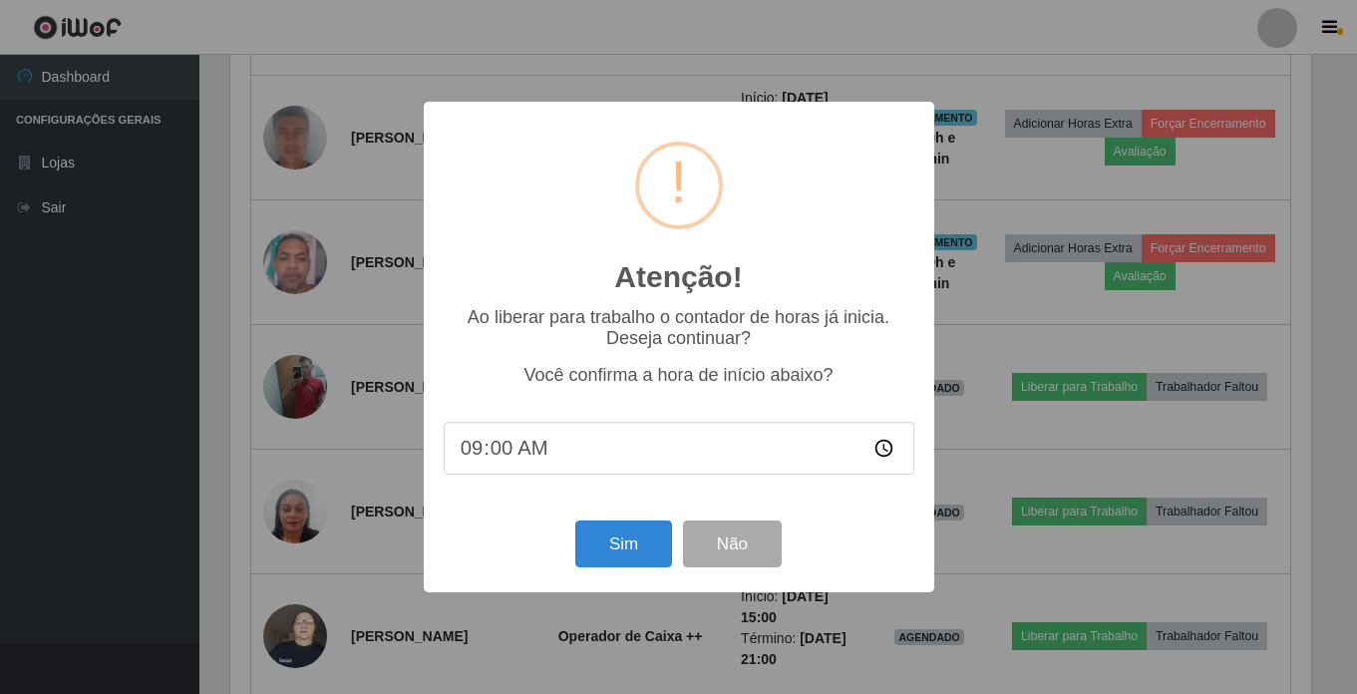
scroll to position [414, 1086]
click at [631, 557] on button "Sim" at bounding box center [625, 544] width 97 height 47
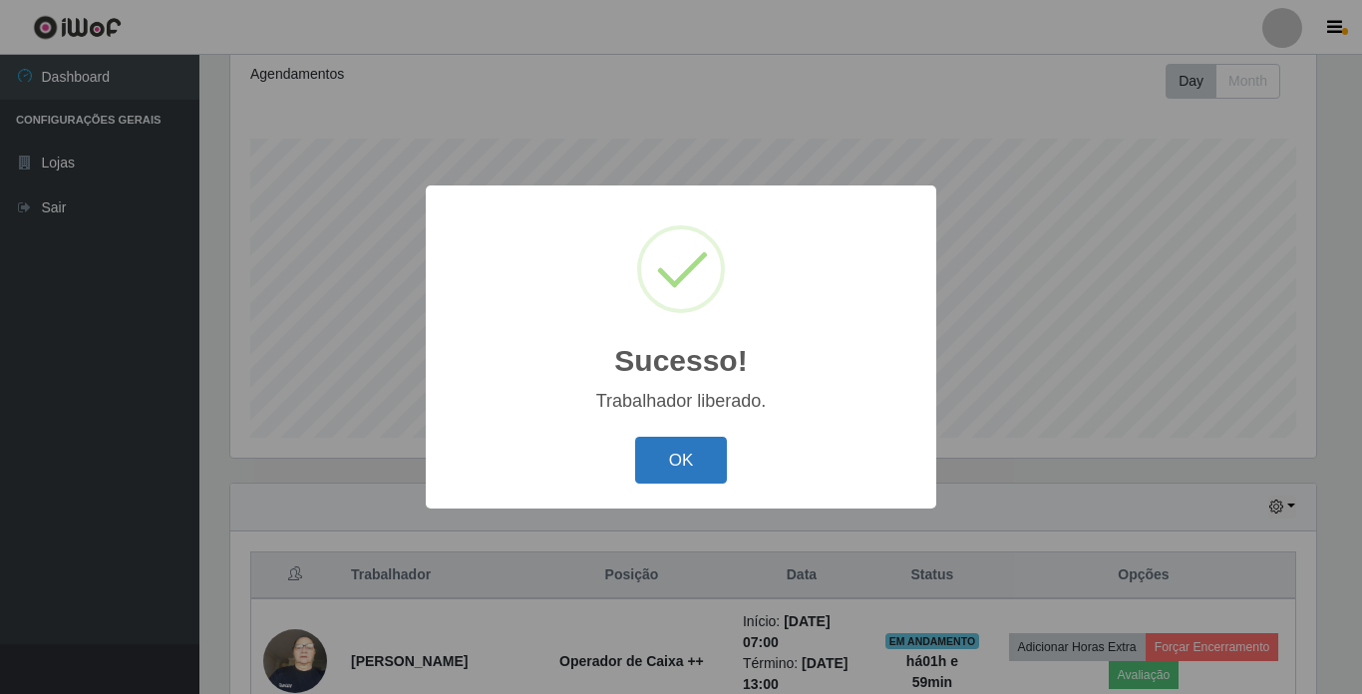
click at [684, 448] on button "OK" at bounding box center [681, 460] width 93 height 47
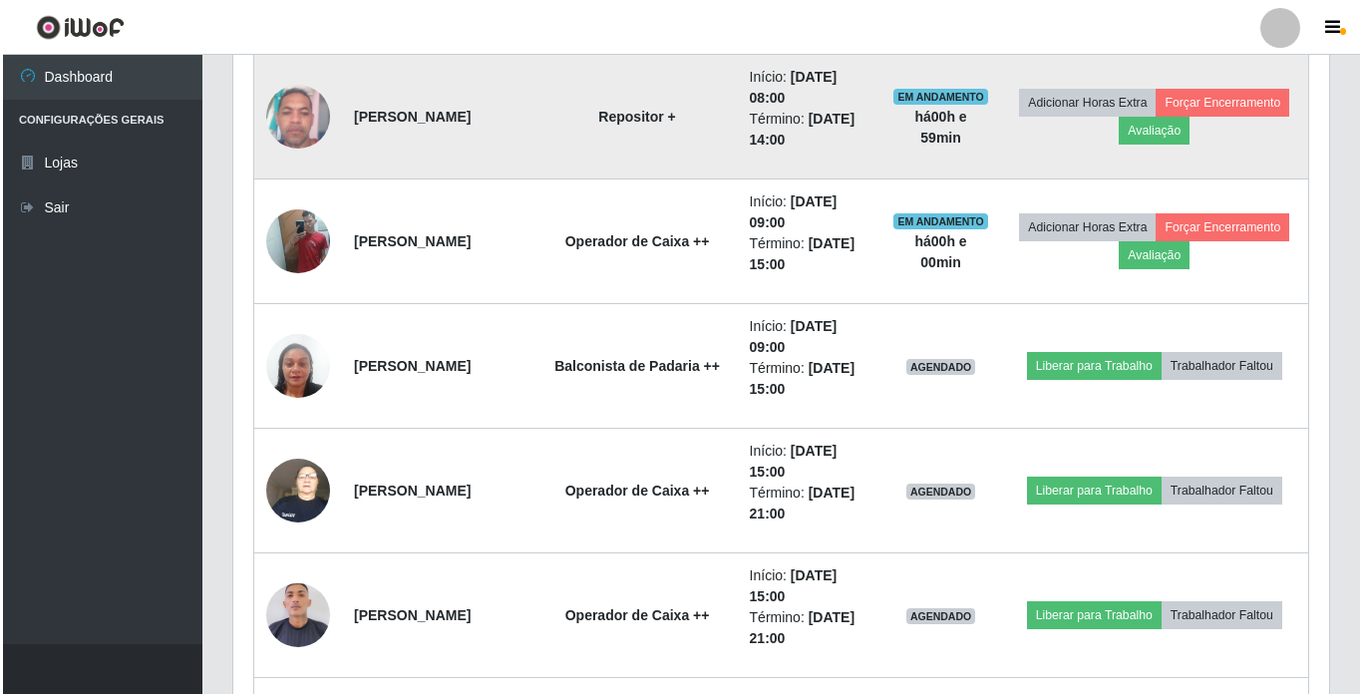
scroll to position [1572, 0]
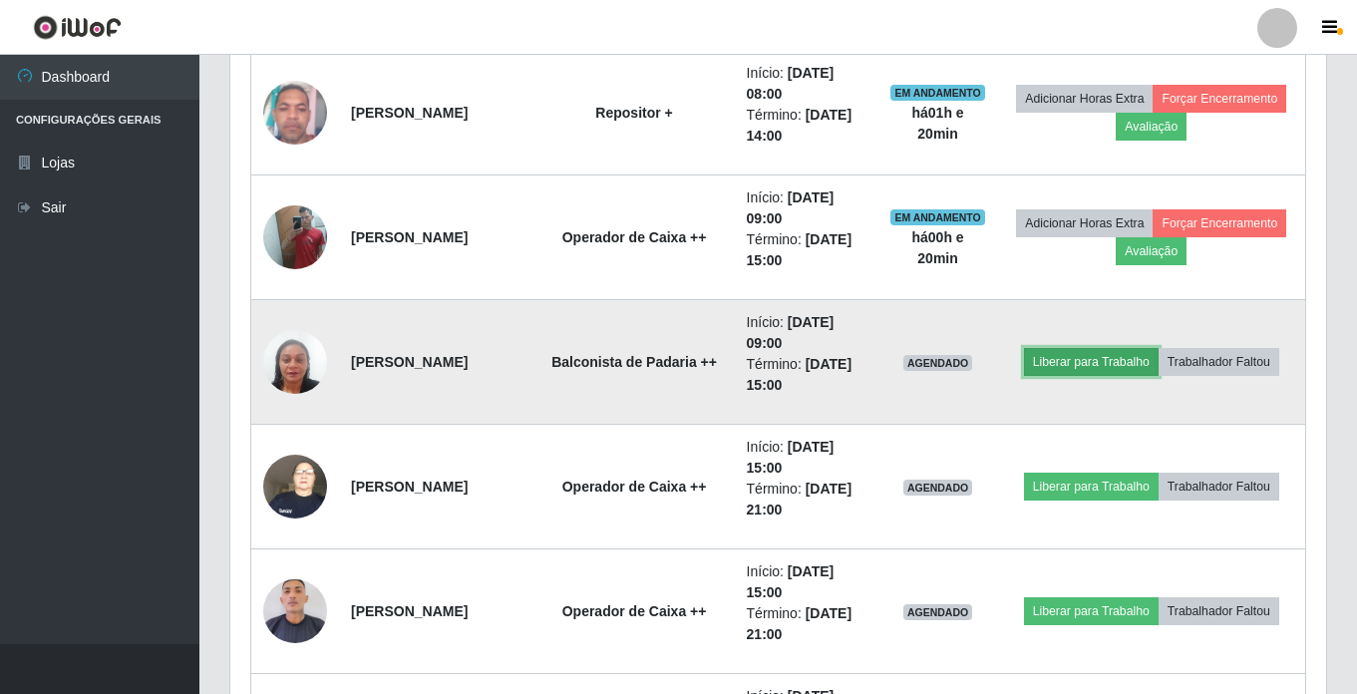
click at [1071, 363] on button "Liberar para Trabalho" at bounding box center [1091, 362] width 135 height 28
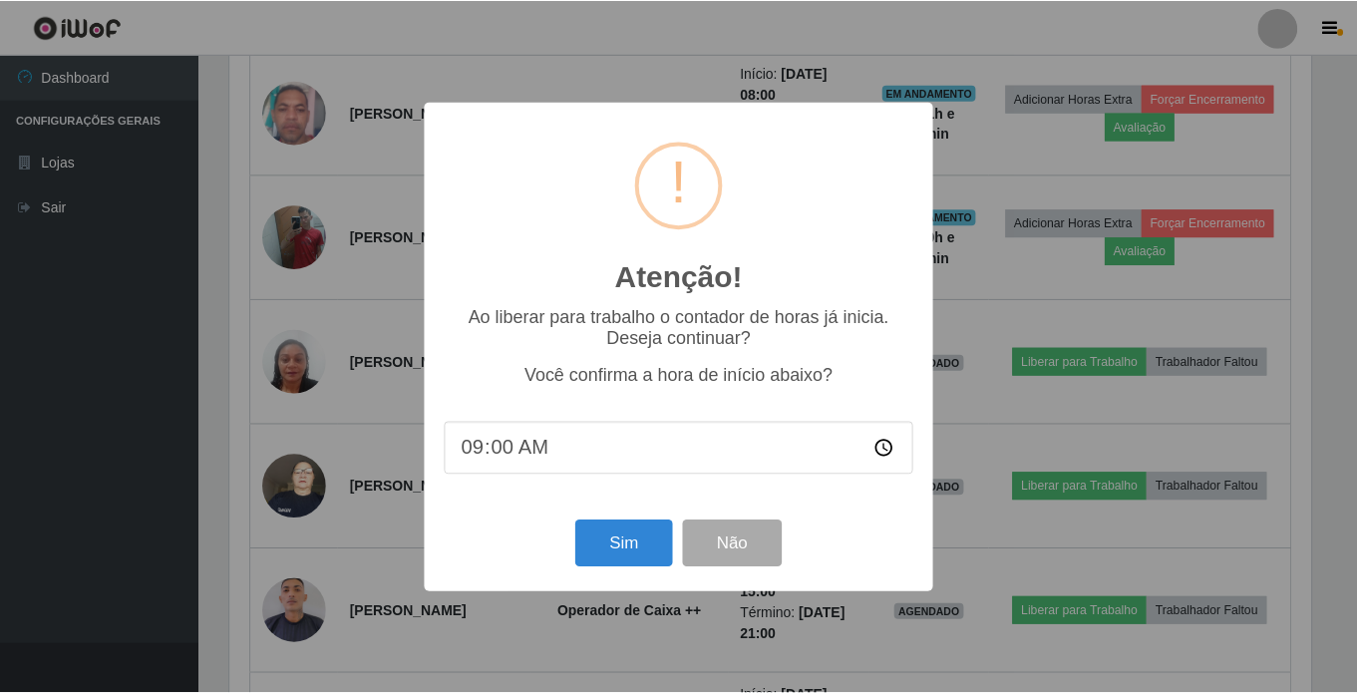
scroll to position [414, 1086]
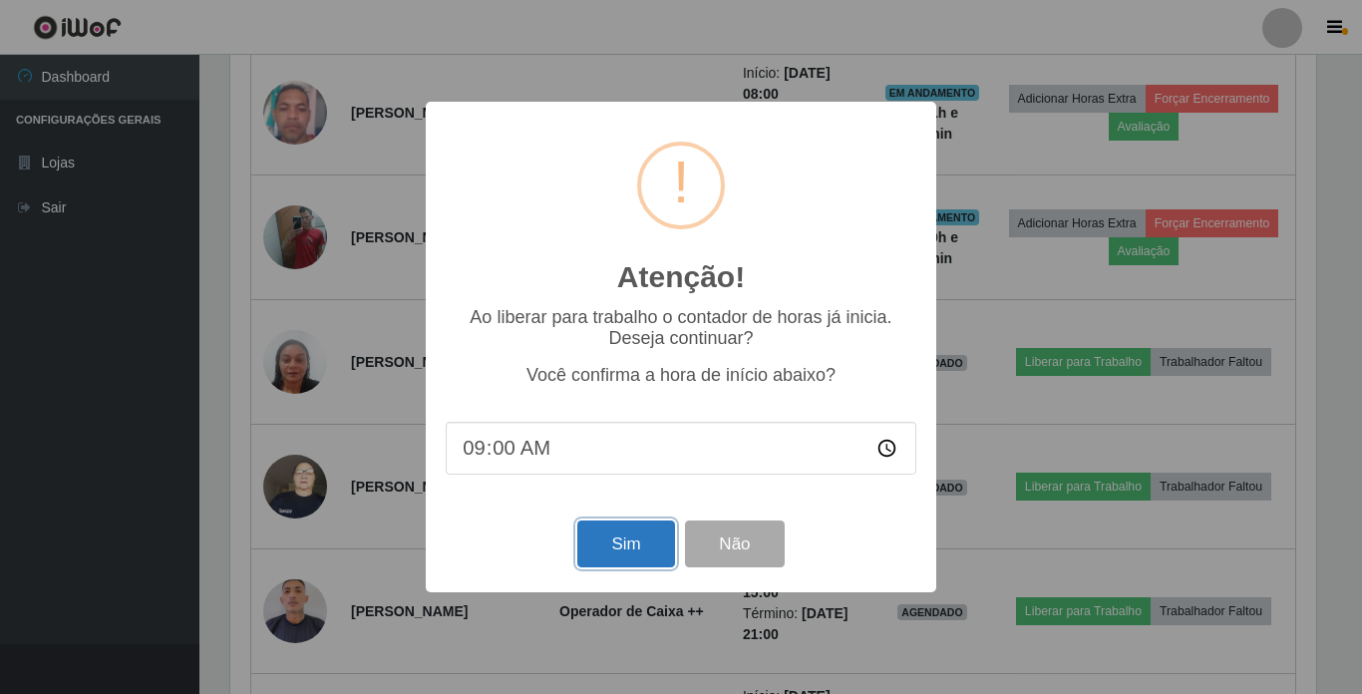
click at [607, 550] on button "Sim" at bounding box center [625, 544] width 97 height 47
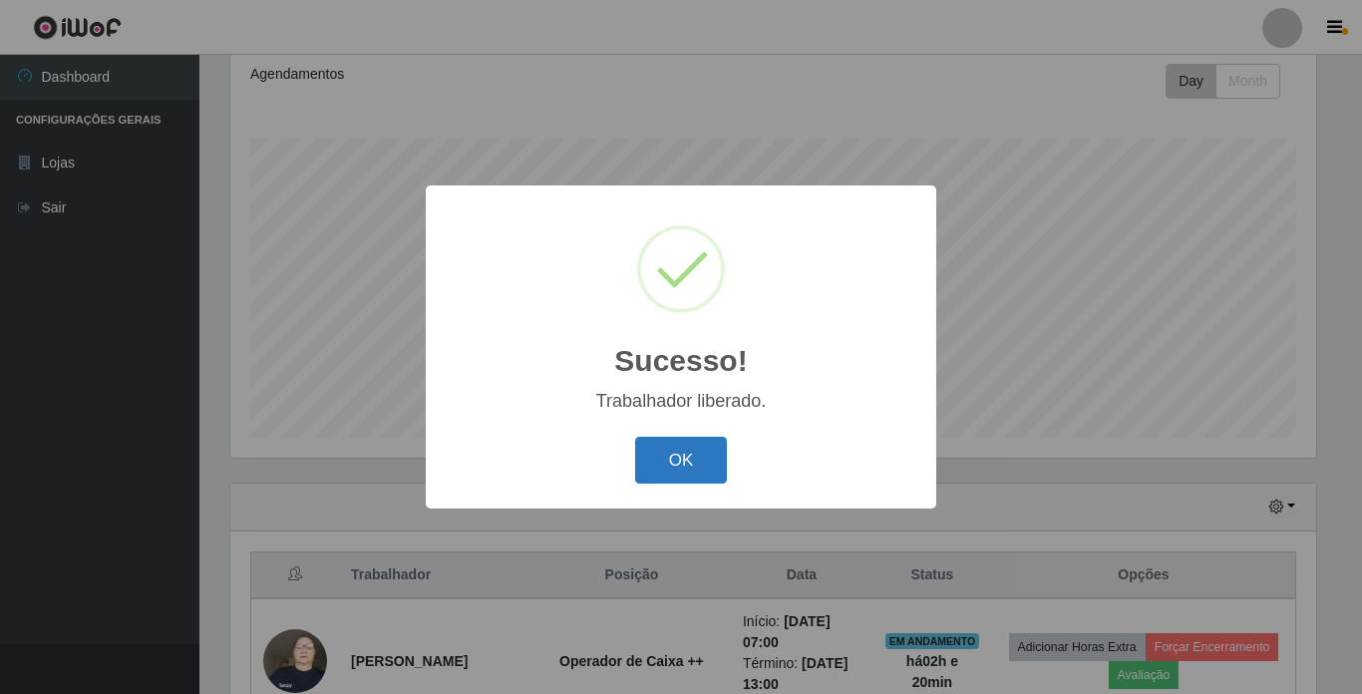
click at [683, 464] on button "OK" at bounding box center [681, 460] width 93 height 47
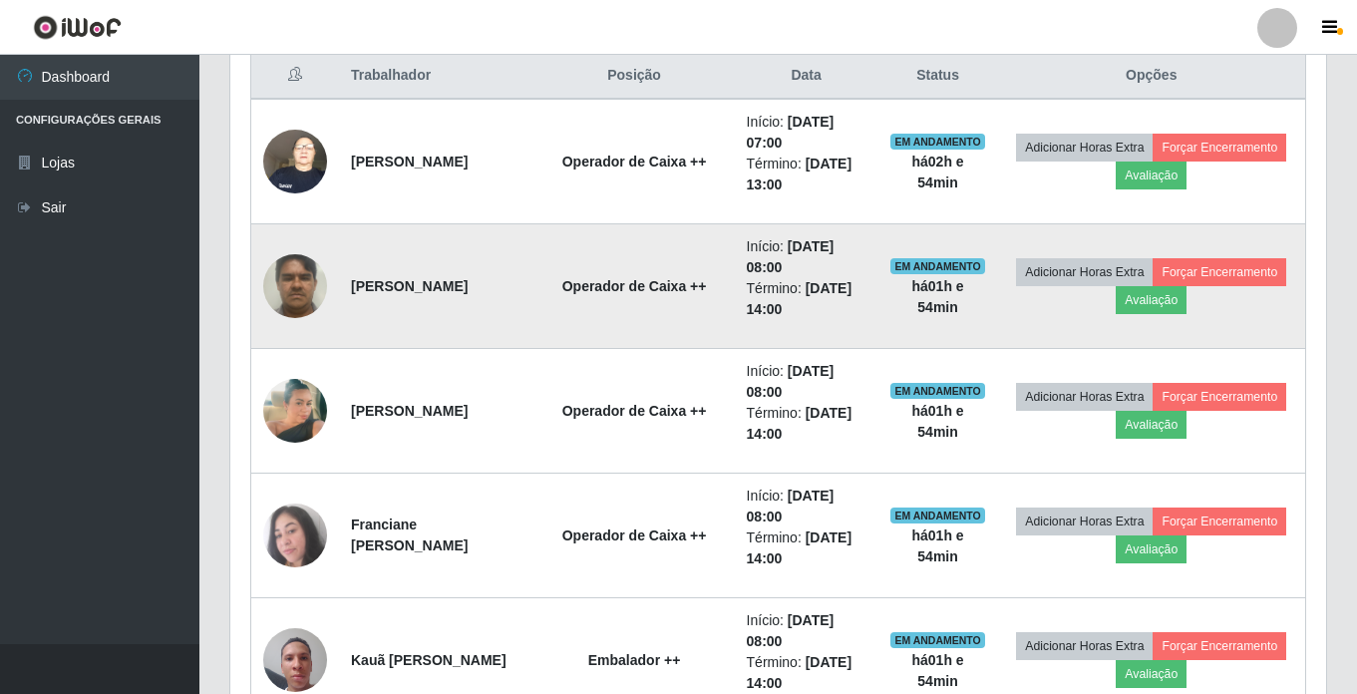
scroll to position [774, 0]
